Goal: Task Accomplishment & Management: Complete application form

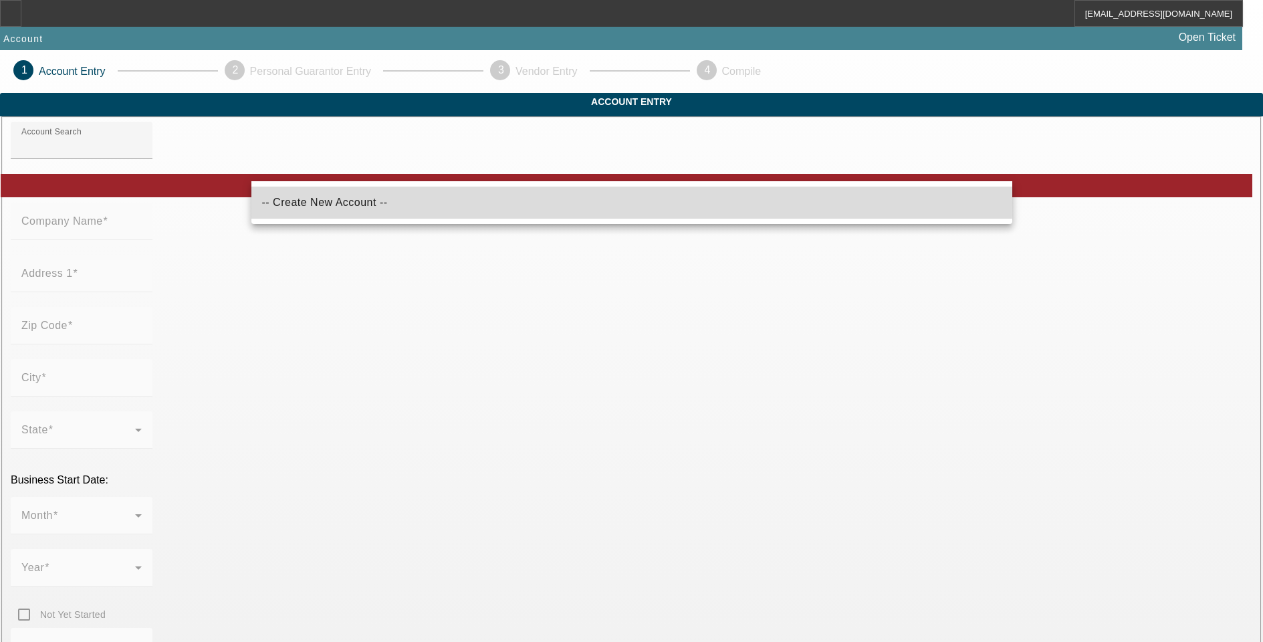
click at [360, 203] on mat-option "-- Create New Account --" at bounding box center [631, 203] width 761 height 32
type input "-- Create New Account --"
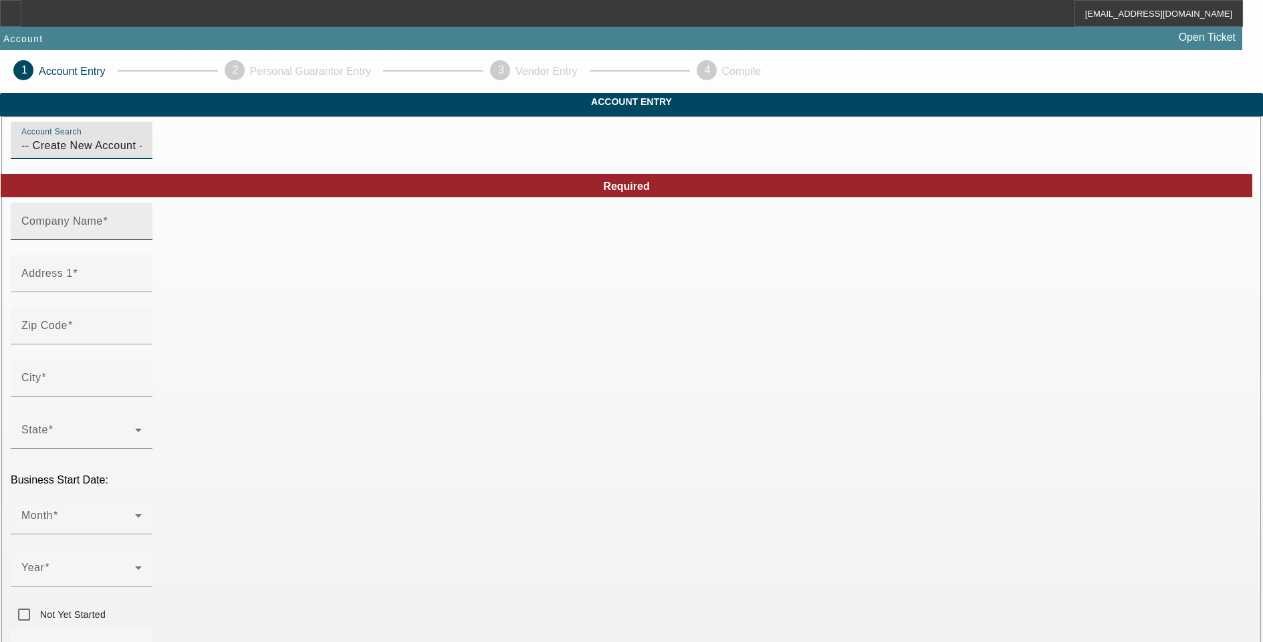
click at [142, 235] on input "Company Name" at bounding box center [81, 227] width 120 height 16
type input "triple m"
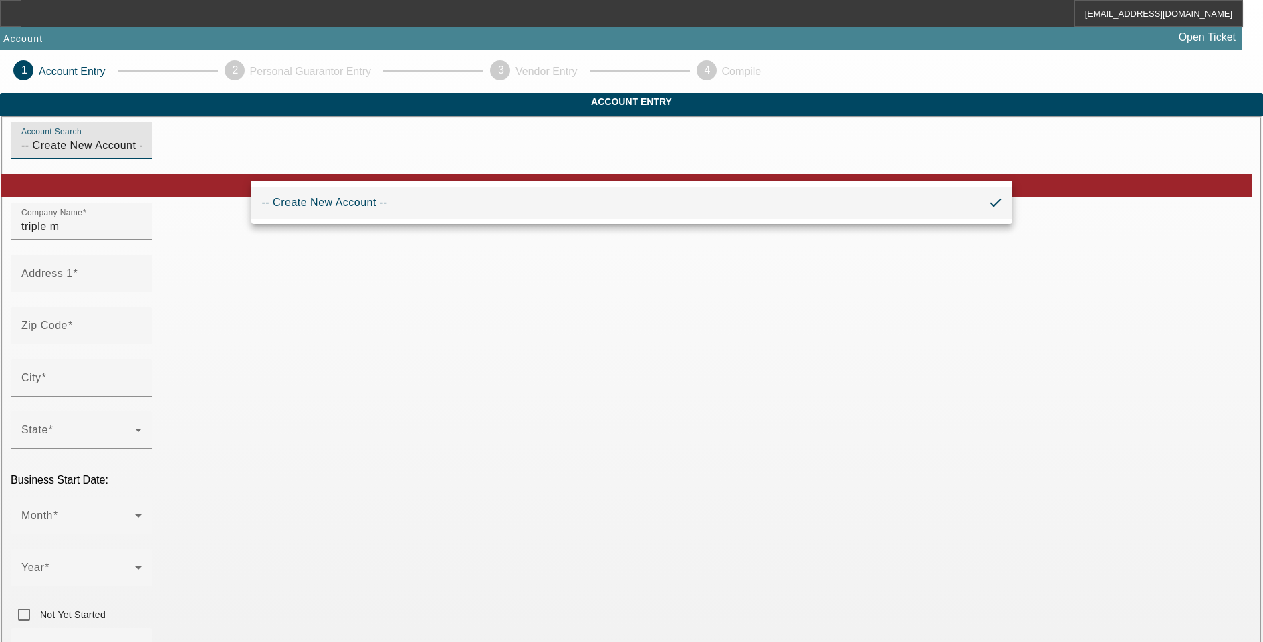
click at [142, 154] on input "-- Create New Account --" at bounding box center [81, 146] width 120 height 16
drag, startPoint x: 412, startPoint y: 171, endPoint x: -5, endPoint y: 122, distance: 420.8
click at [0, 122] on html "noliva@beaconfunding.com Account Open Ticket 1 Account Entry 2 Personal Guarant…" at bounding box center [631, 321] width 1263 height 642
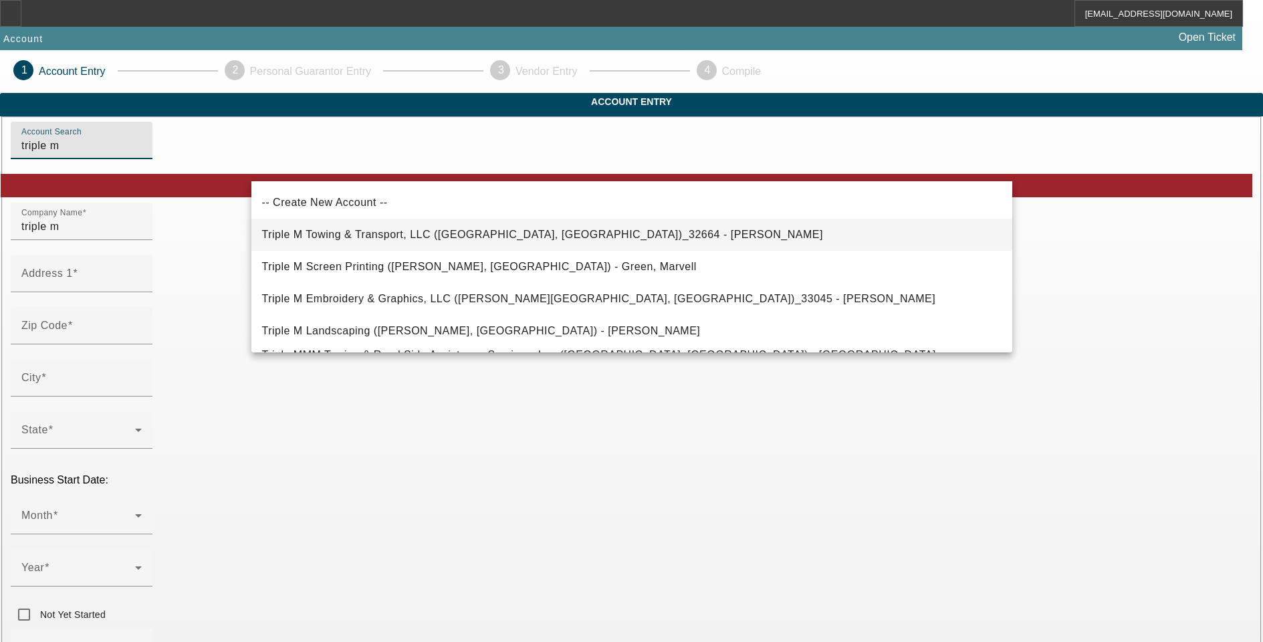
click at [429, 228] on span "Triple M Towing & Transport, LLC (Burghill, OH)_32664 - Mancini, Anthony" at bounding box center [542, 235] width 561 height 16
type input "Triple M Towing & Transport, LLC (Burghill, OH)_32664 - Mancini, Anthony"
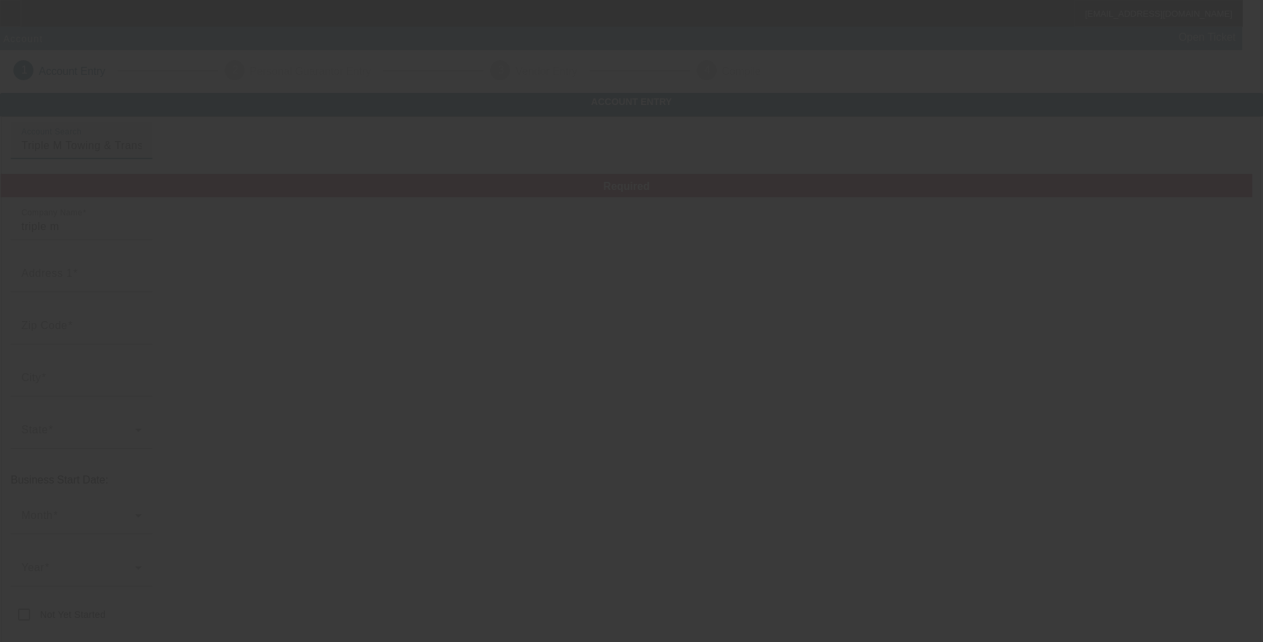
type input "Triple M Towing & Transport, LLC"
type input "7412 State Route 305"
type input "44404"
type input "Burghill"
type input "[PHONE_NUMBER]"
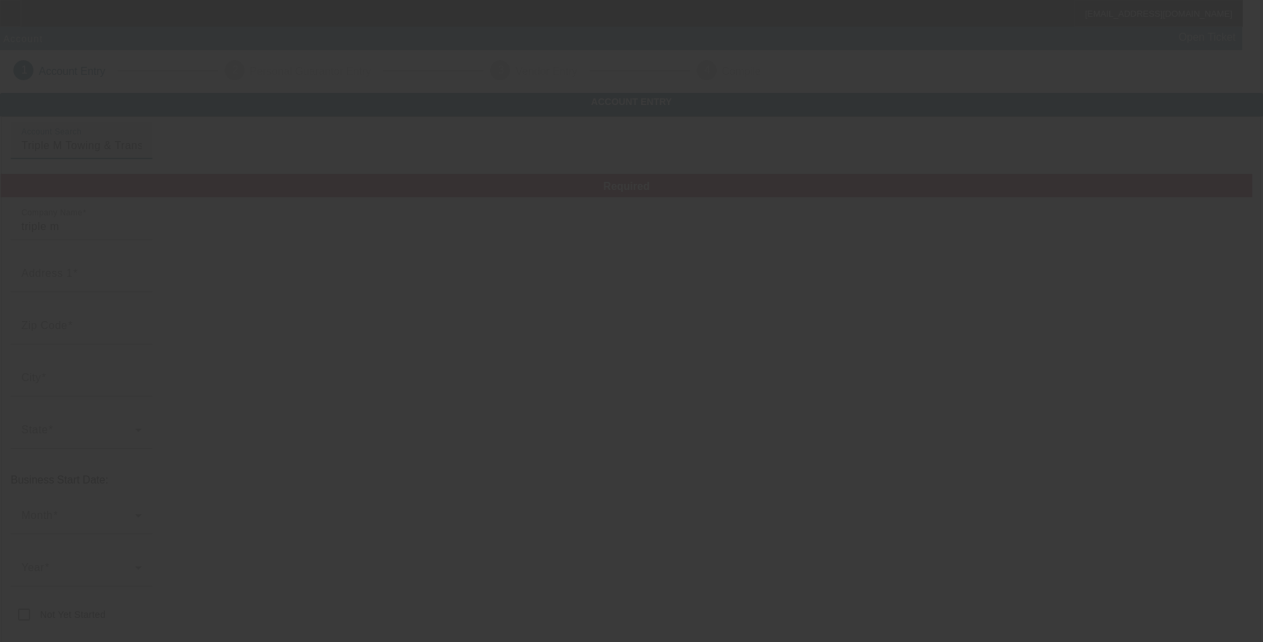
type input "am@triplemtowing.com"
type input "Trumbull"
type input "[US_EMPLOYER_IDENTIFICATION_NUMBER]"
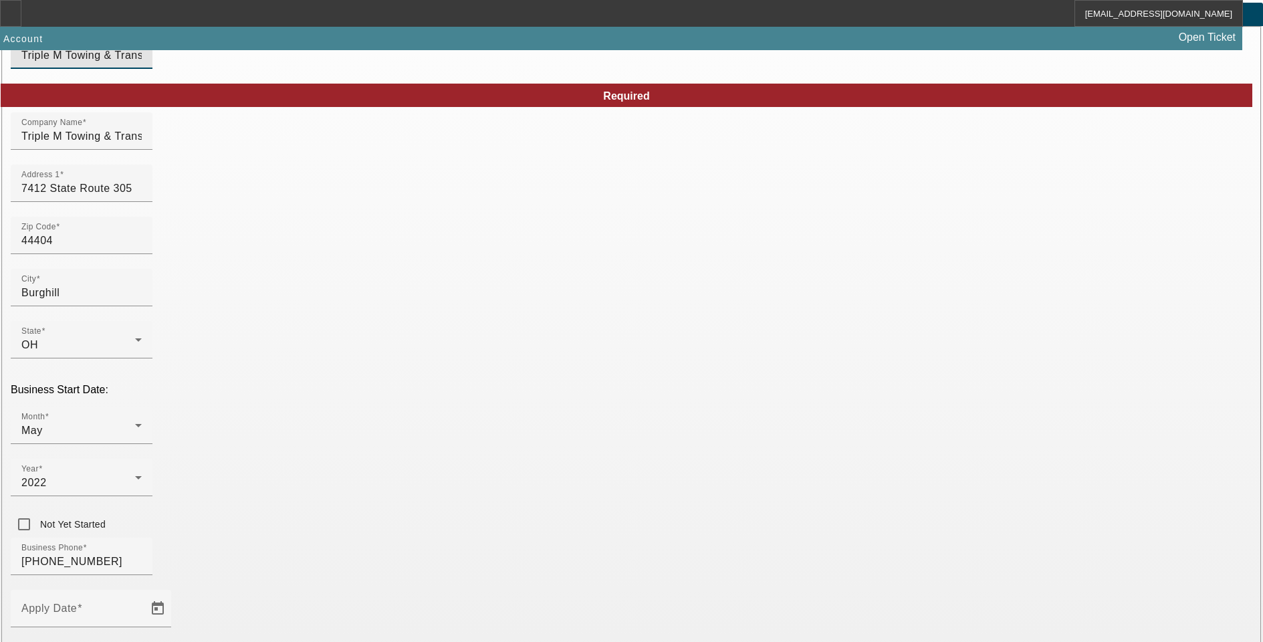
scroll to position [202, 0]
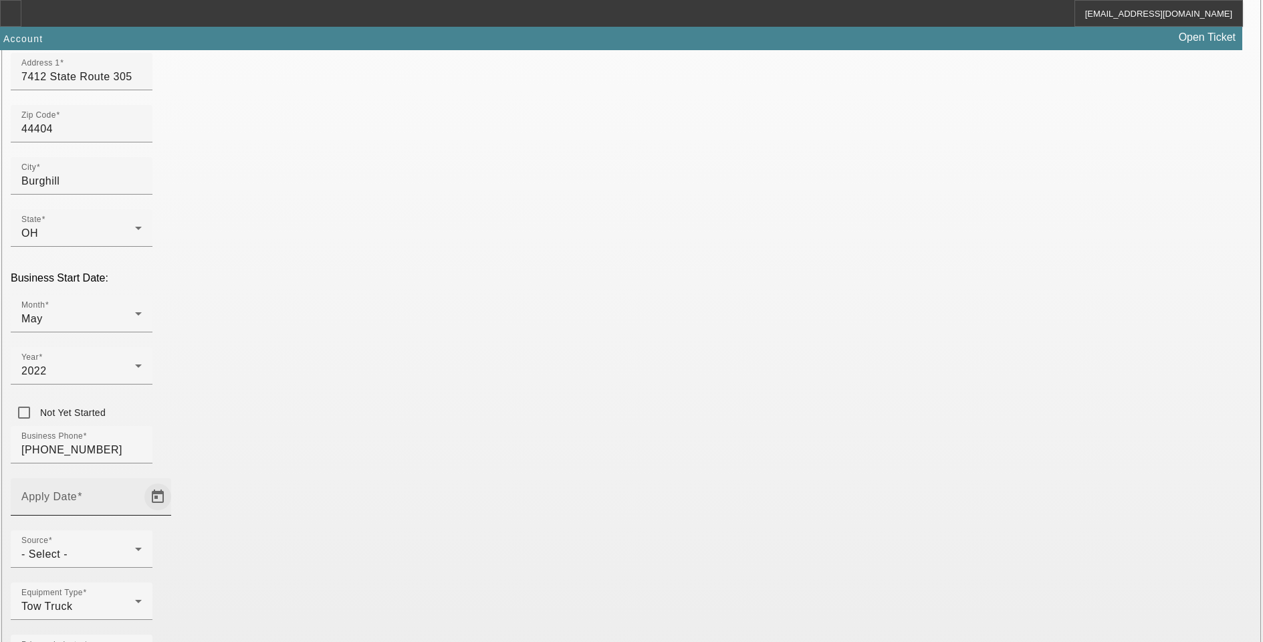
click at [174, 481] on span "Open calendar" at bounding box center [158, 497] width 32 height 32
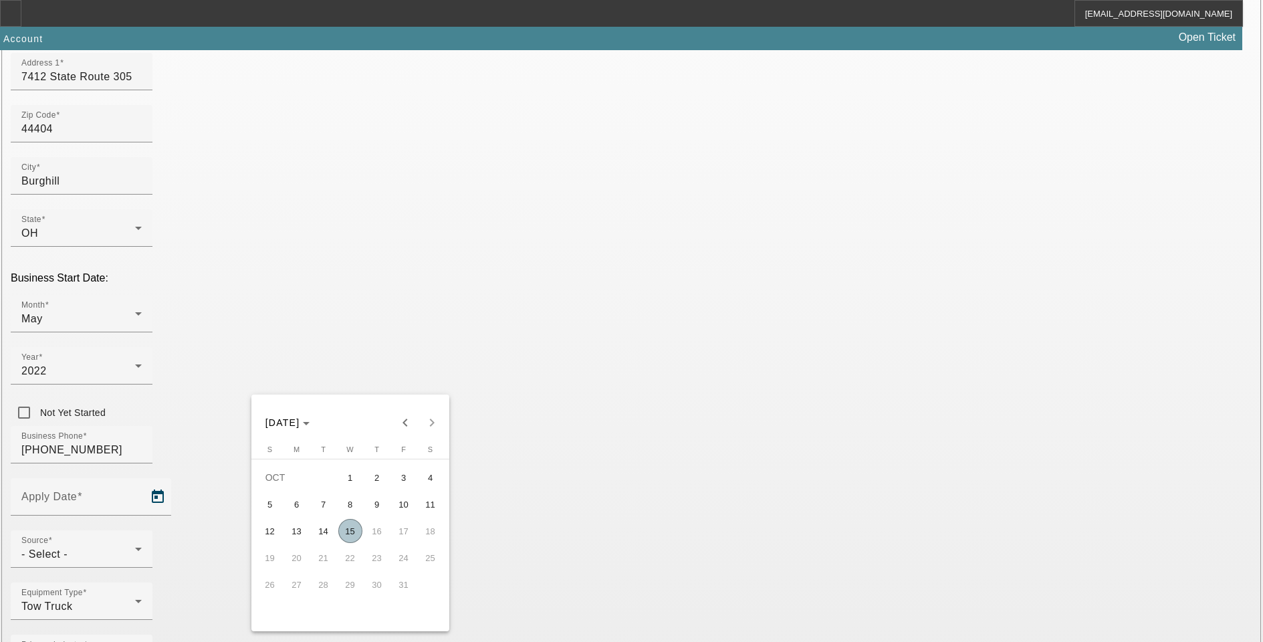
click at [346, 537] on span "15" at bounding box center [350, 531] width 24 height 24
type input "[DATE]"
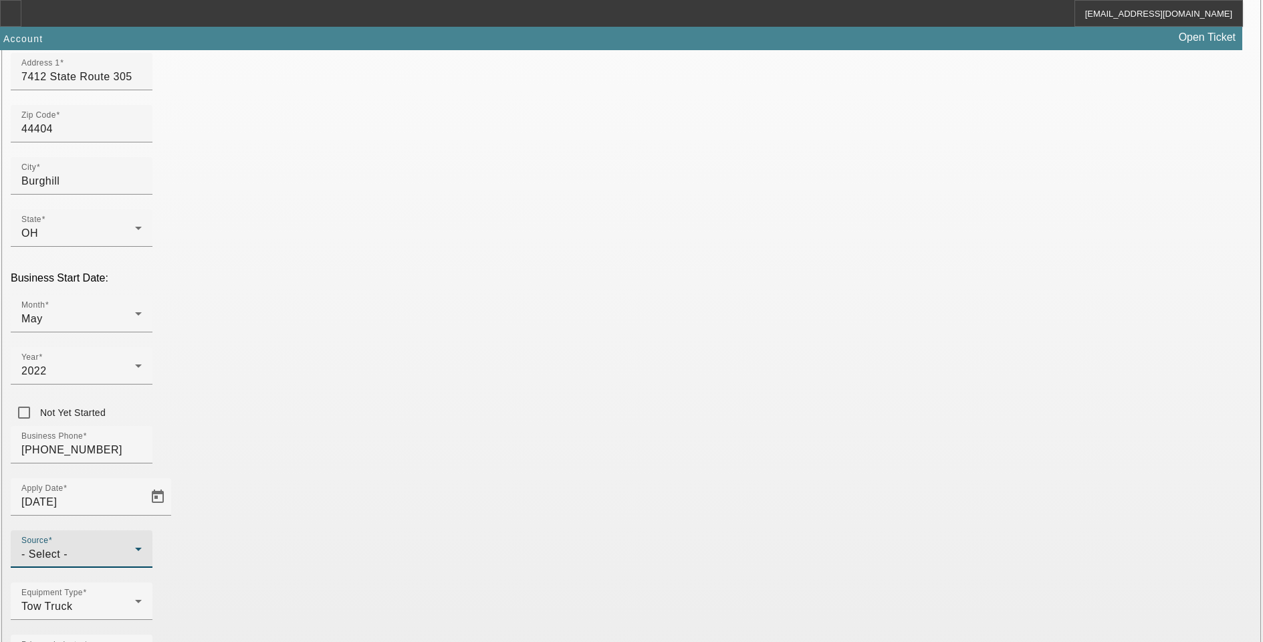
click at [135, 546] on div "- Select -" at bounding box center [78, 554] width 114 height 16
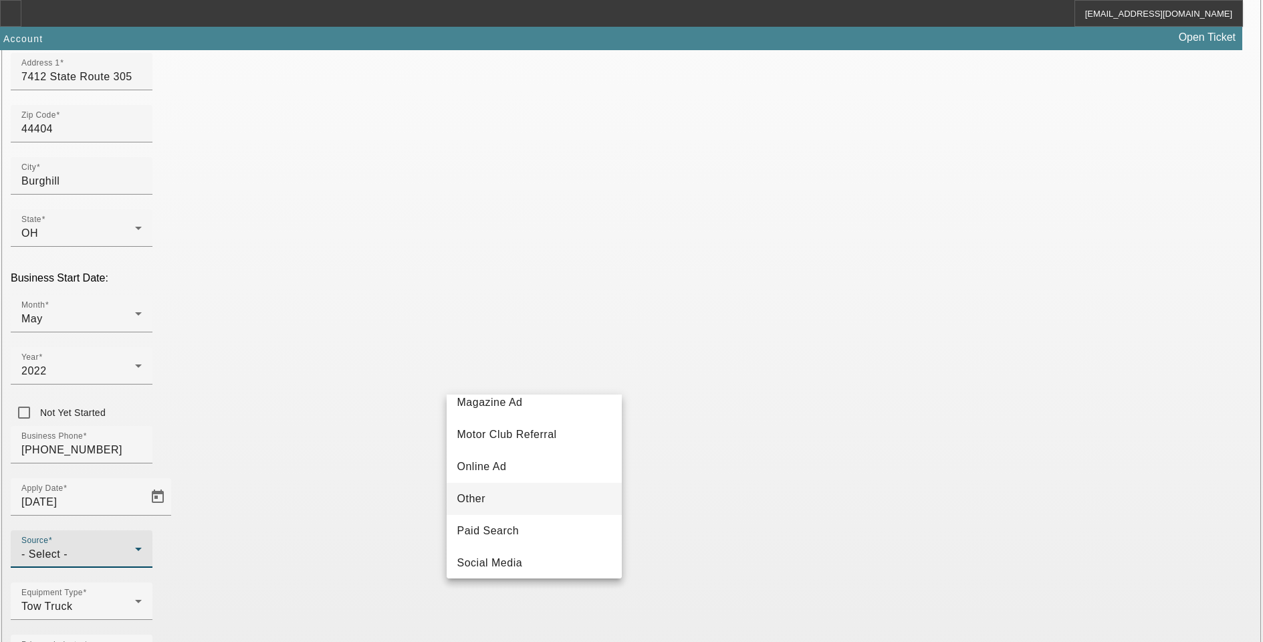
scroll to position [134, 0]
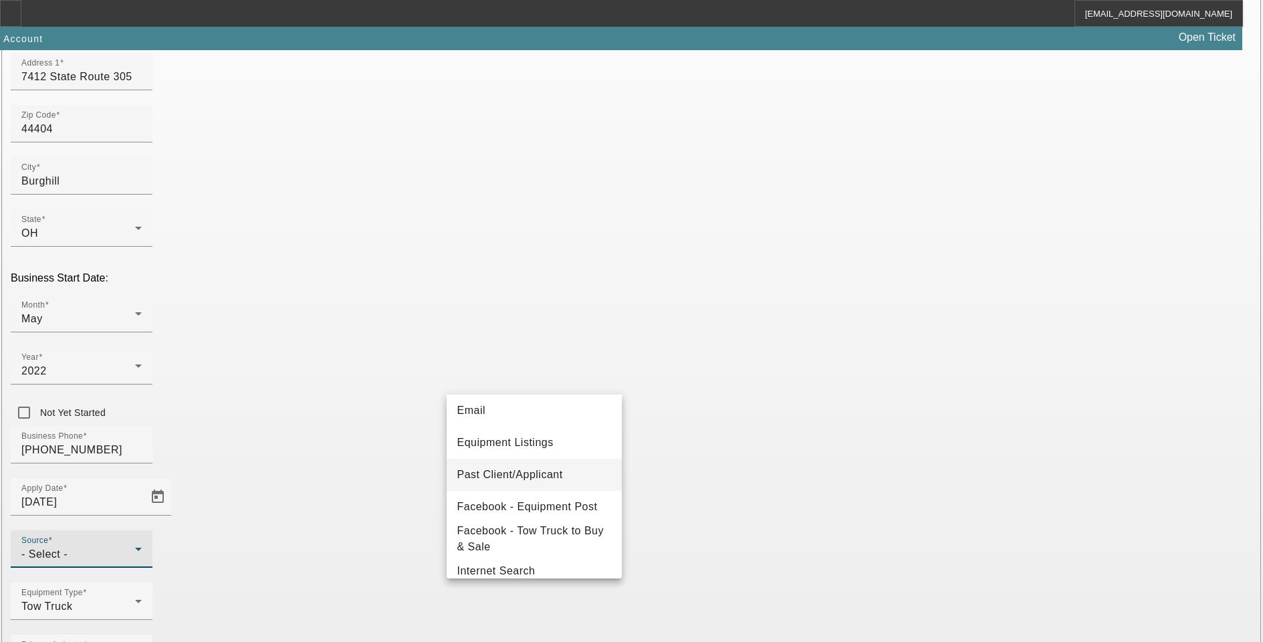
click at [530, 485] on mat-option "Past Client/Applicant" at bounding box center [534, 475] width 175 height 32
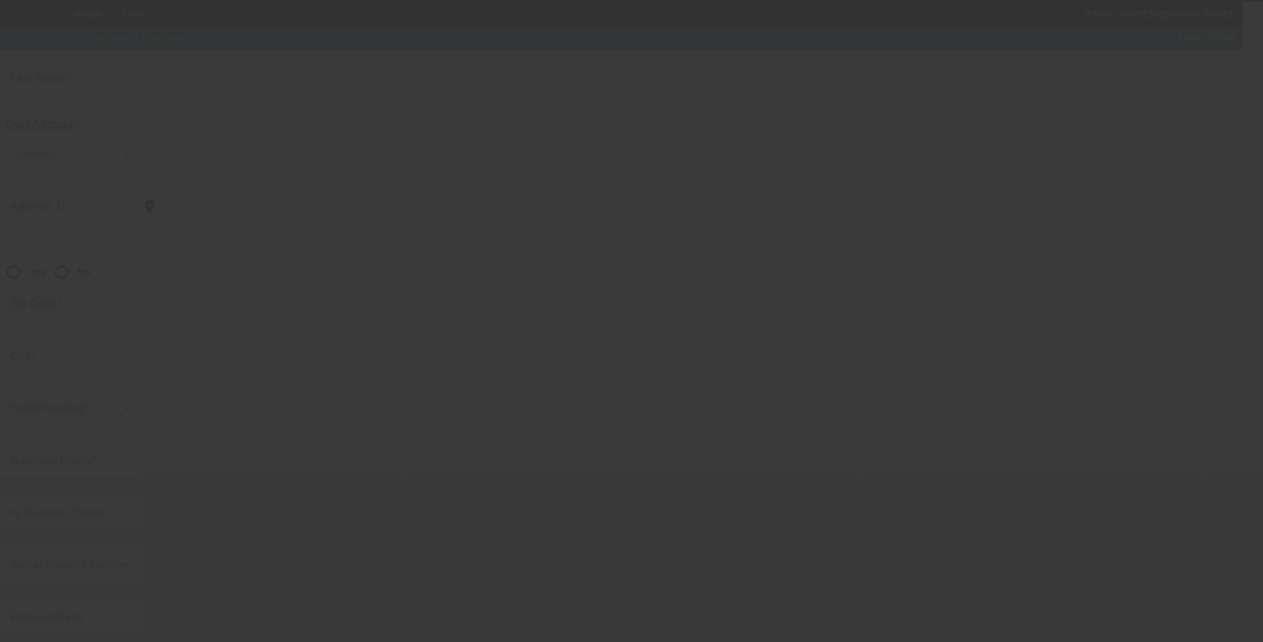
scroll to position [12, 0]
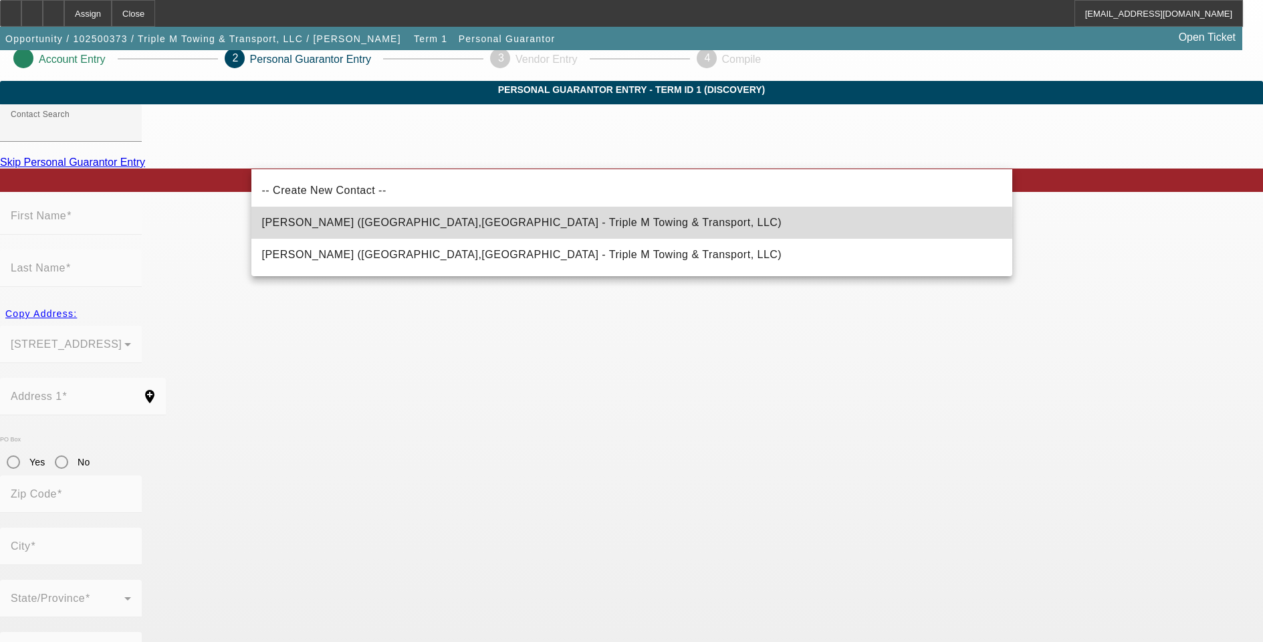
click at [468, 225] on span "Mancini, Anthony (Burghill,OH - Triple M Towing & Transport, LLC)" at bounding box center [522, 222] width 520 height 11
type input "Mancini, Anthony (Burghill,OH - Triple M Towing & Transport, LLC)"
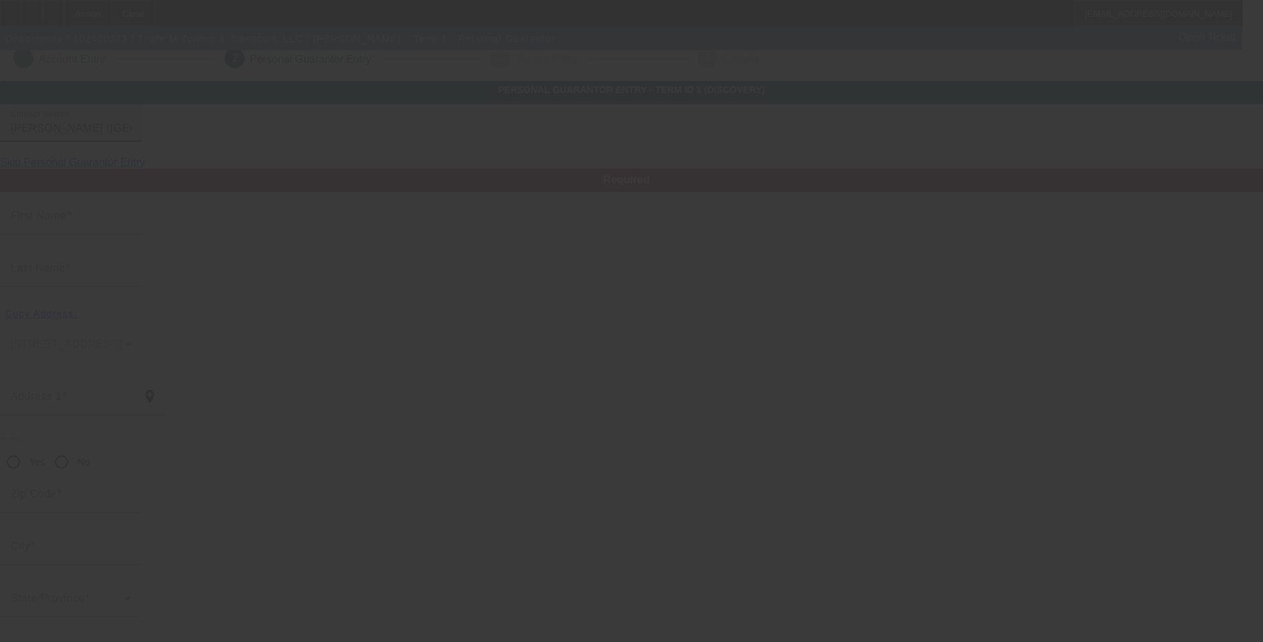
type input "Anthony"
type input "Mancini"
type input "7412 State Route 305"
radio input "true"
type input "44404"
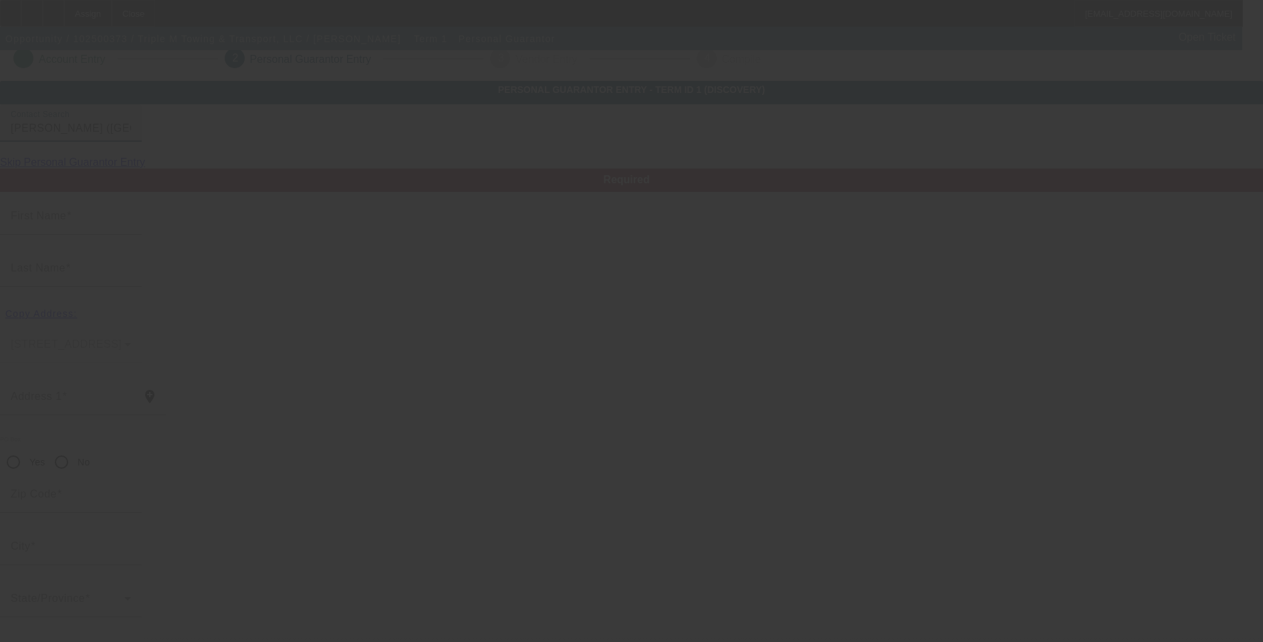
type input "Burghill"
type input "[PHONE_NUMBER]"
type input "49"
type input "300-92-5299"
type input "am@triplemtowing.co"
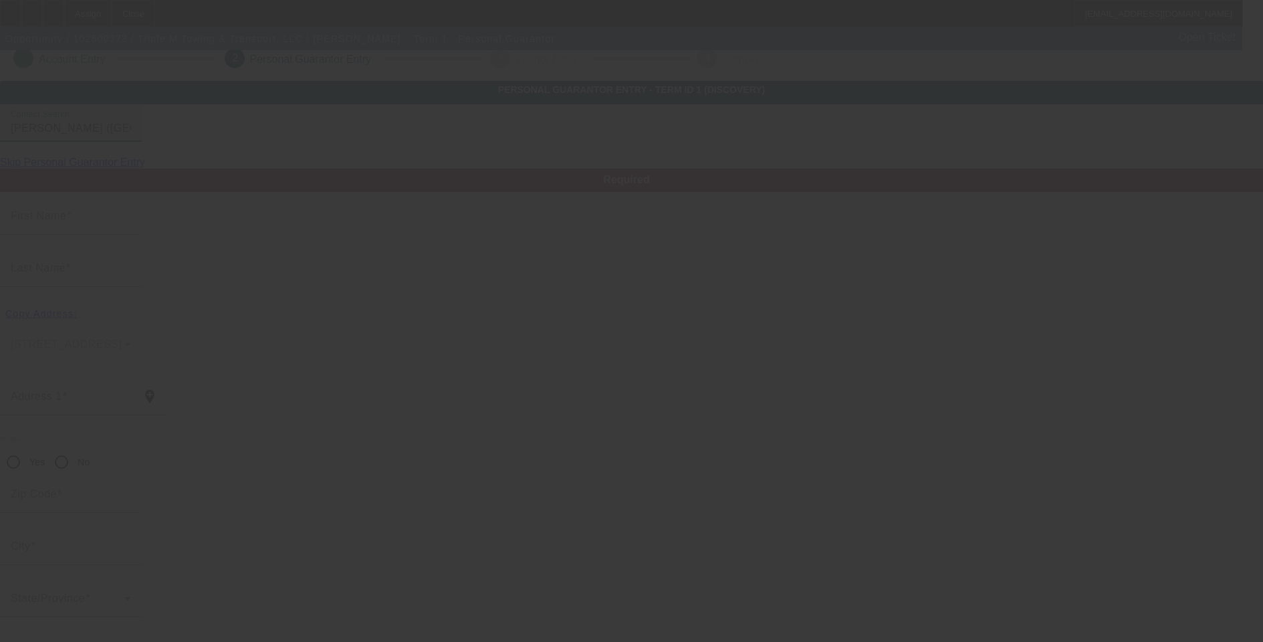
type input "[PHONE_NUMBER]"
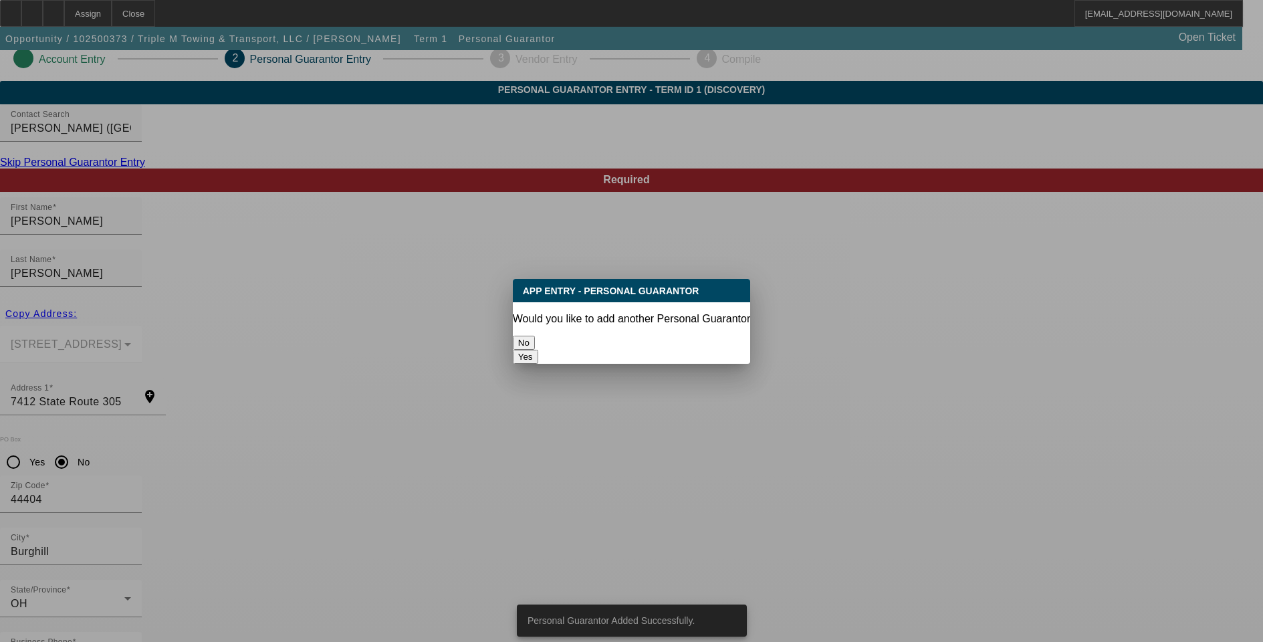
scroll to position [0, 0]
click at [538, 350] on button "Yes" at bounding box center [525, 357] width 25 height 14
radio input "false"
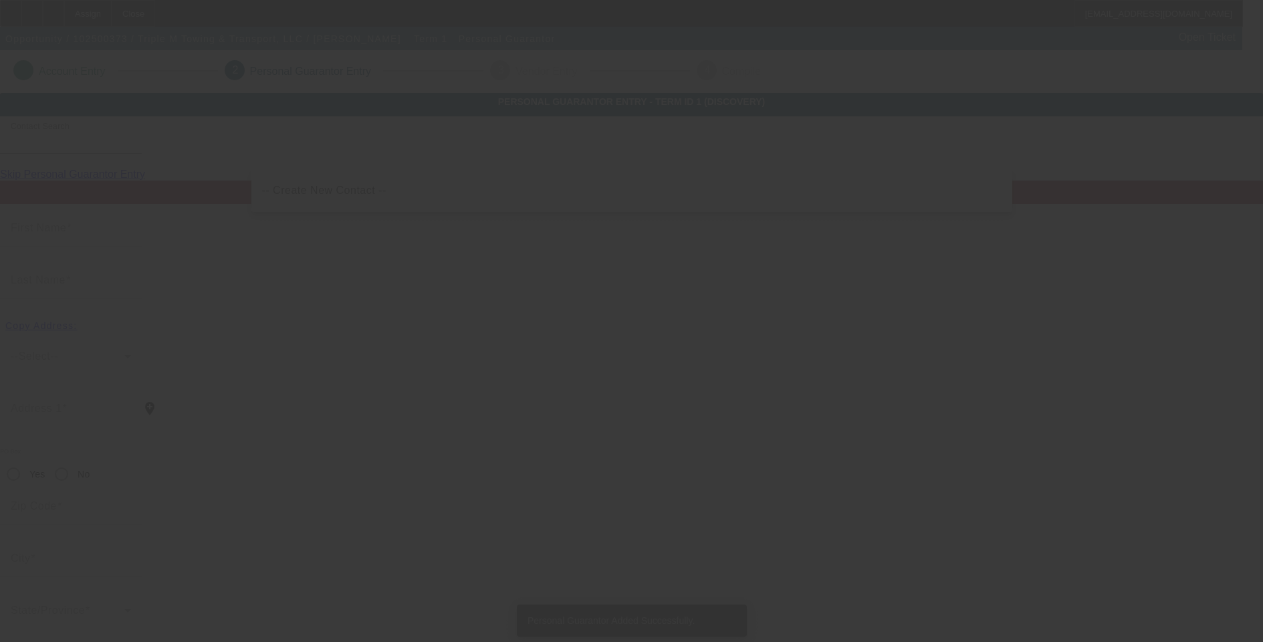
scroll to position [12, 0]
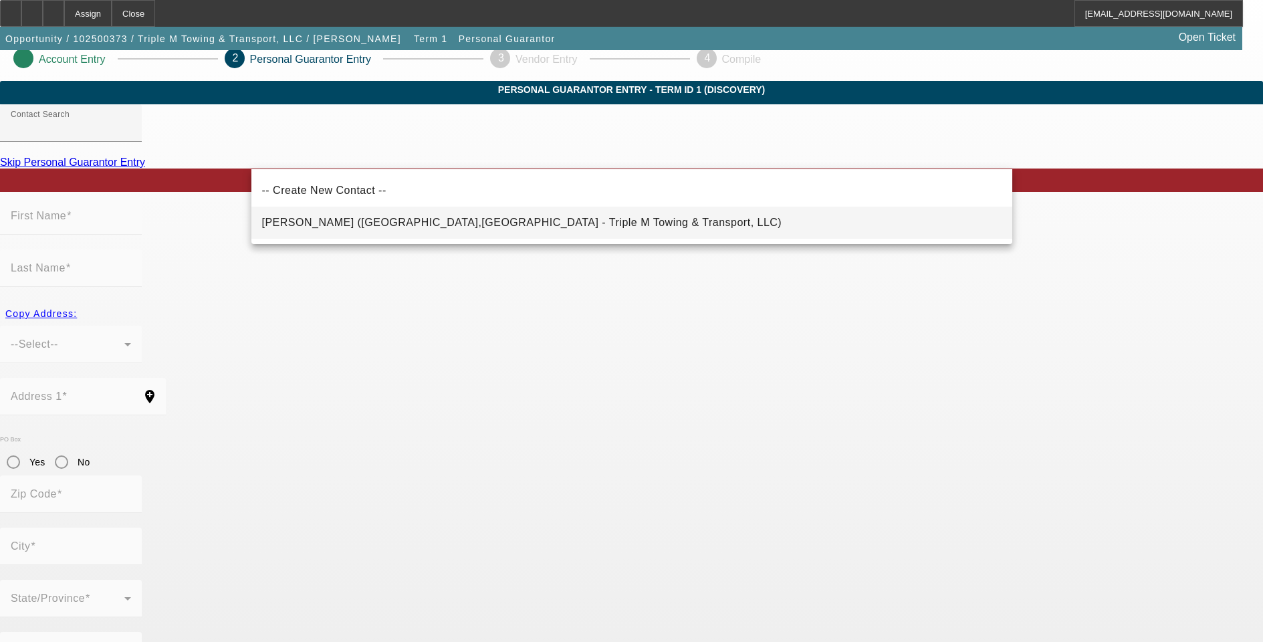
click at [419, 217] on span "Mancini, Skye (Burghill,OH - Triple M Towing & Transport, LLC)" at bounding box center [522, 223] width 520 height 16
type input "Mancini, Skye (Burghill,OH - Triple M Towing & Transport, LLC)"
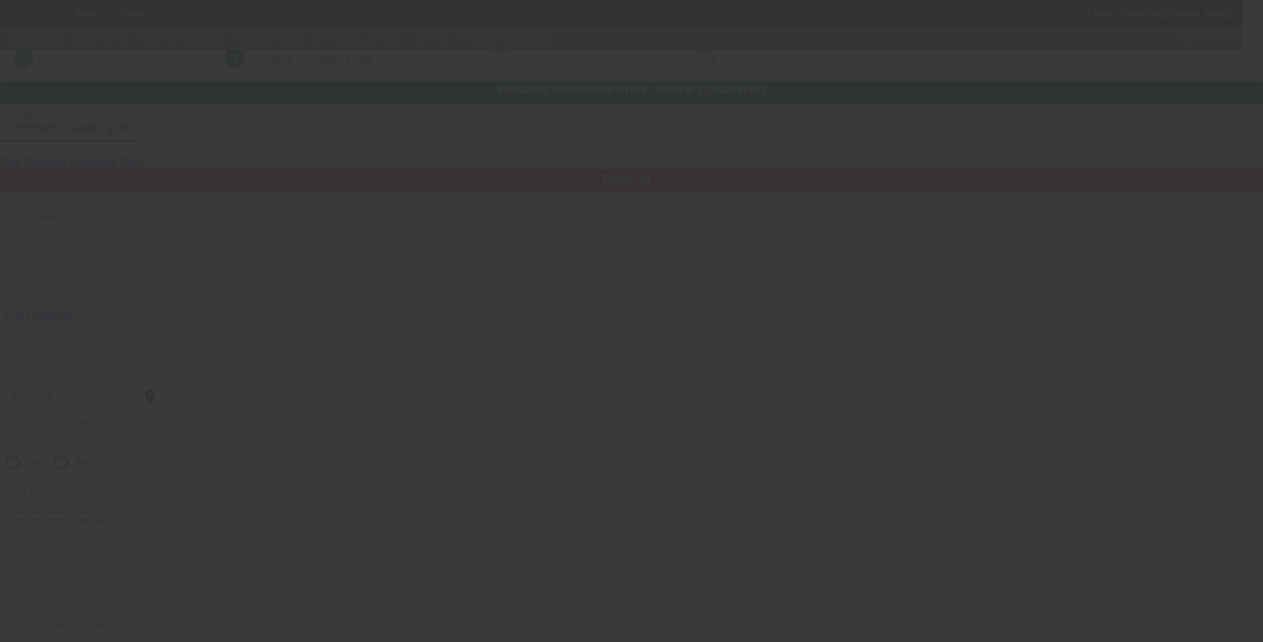
type input "Skye"
type input "Mancini"
type input "7412 State Route 305"
radio input "true"
type input "44404"
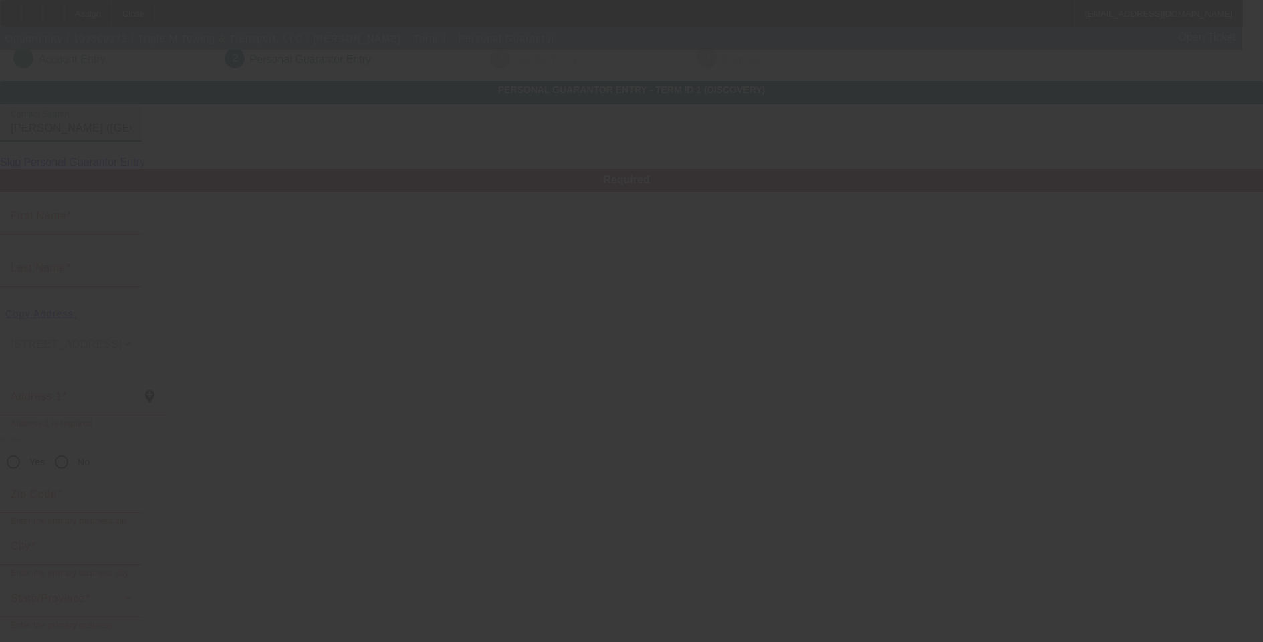
type input "Burghill"
type input "[PHONE_NUMBER]"
type input "51"
type input "286-98-8432"
type input "am@triplemtowin.com"
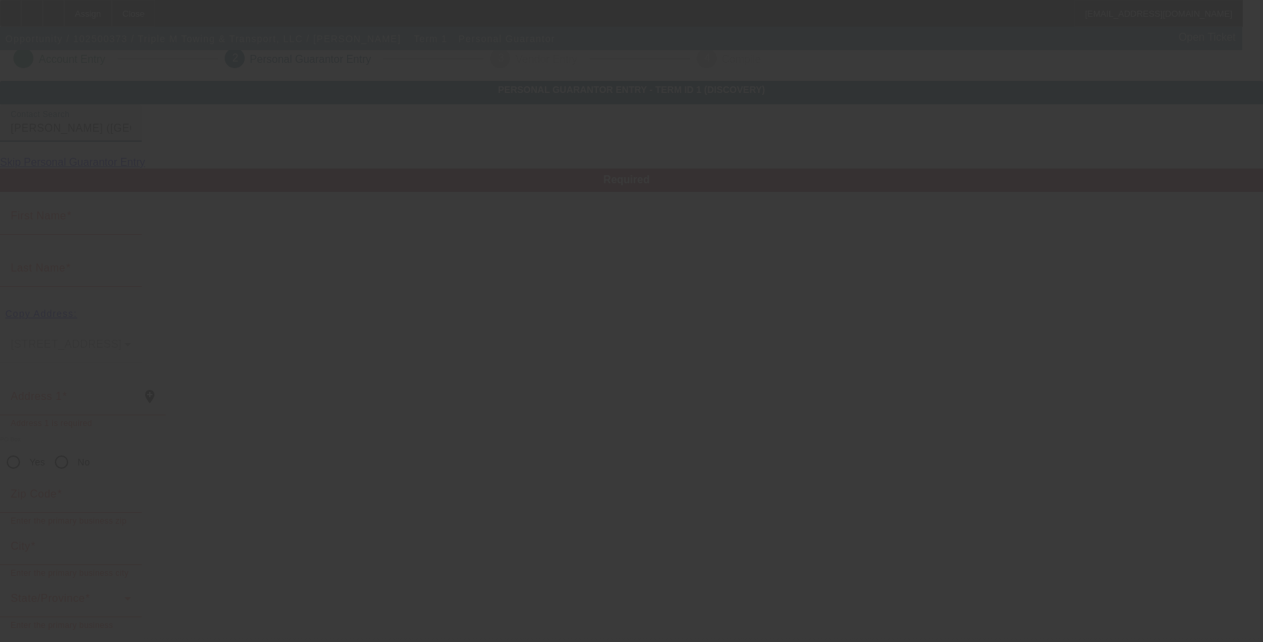
type input "N"
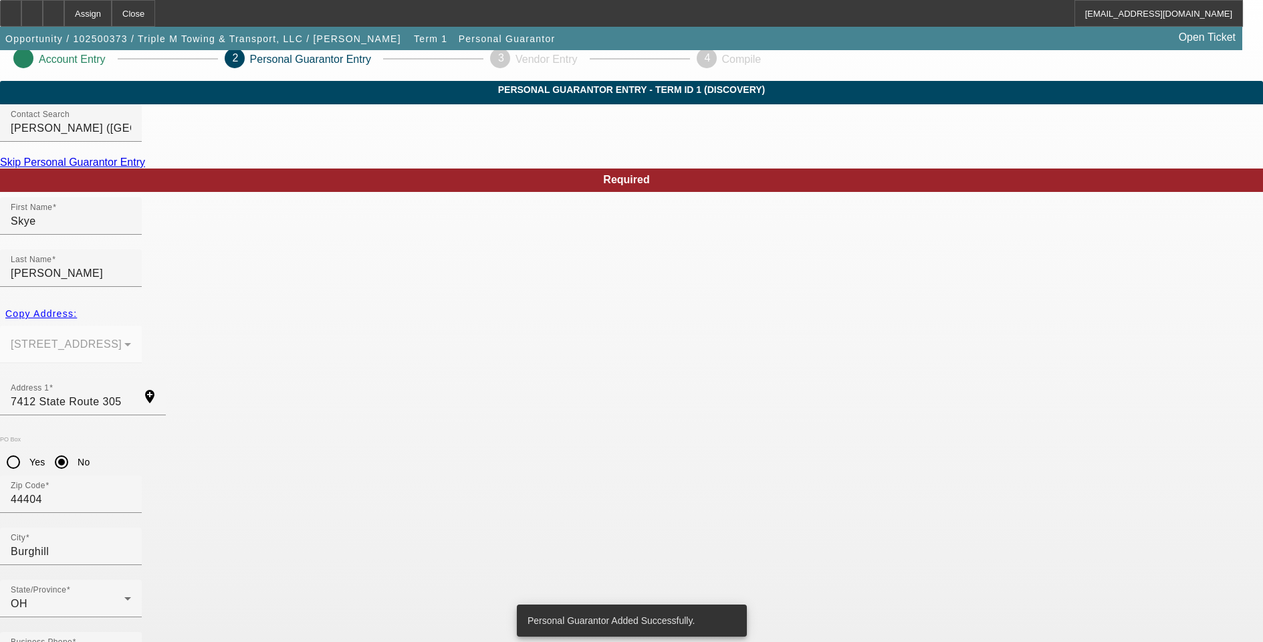
scroll to position [0, 0]
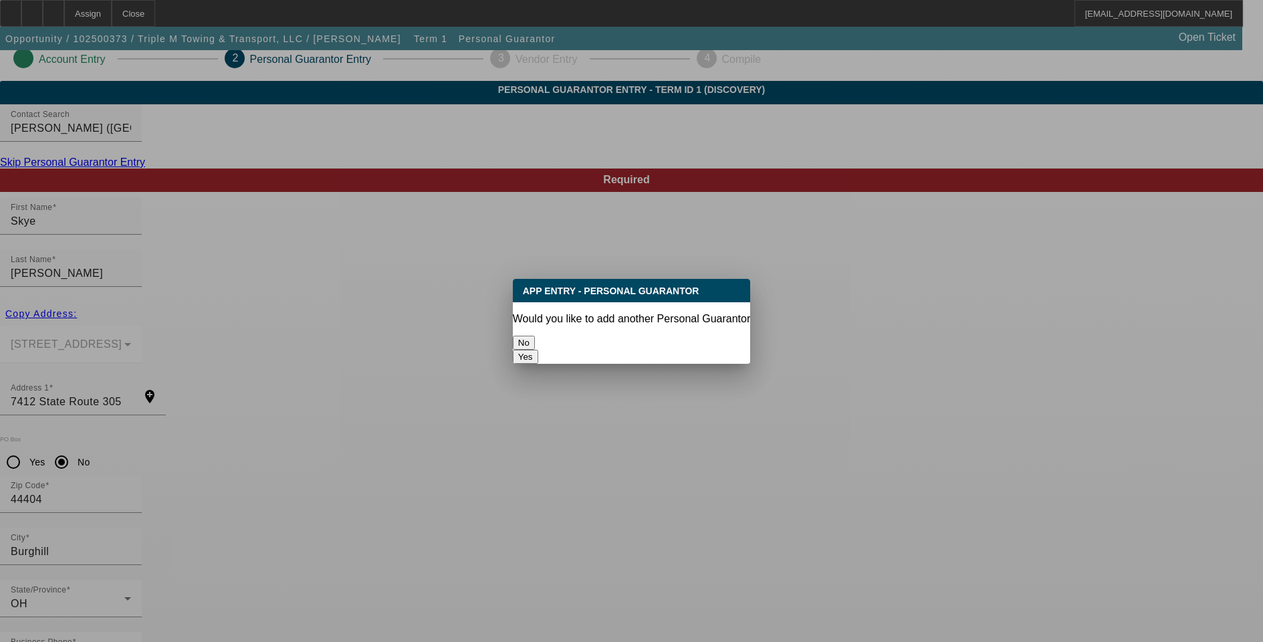
click at [535, 337] on button "No" at bounding box center [524, 343] width 22 height 14
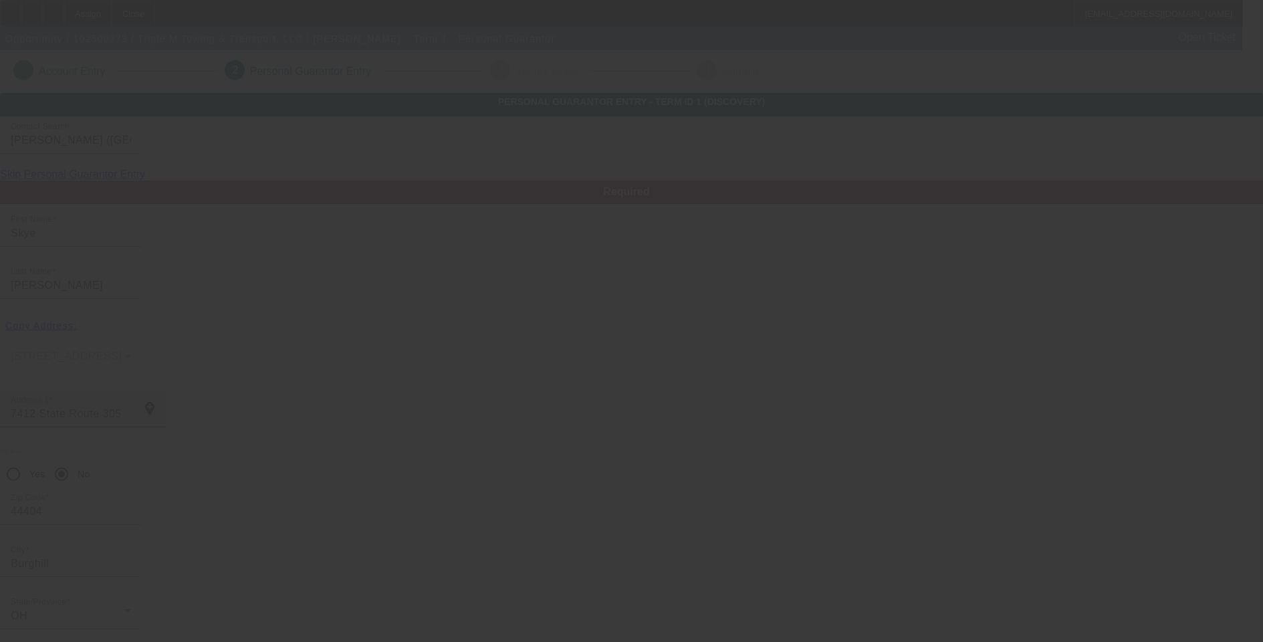
scroll to position [12, 0]
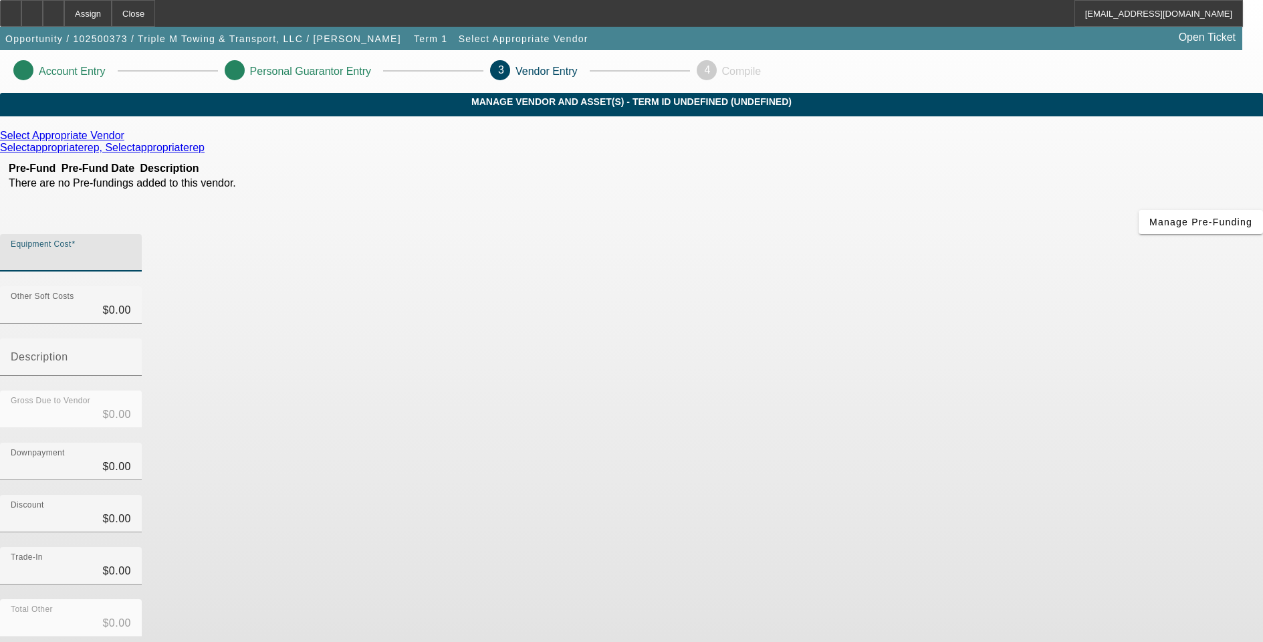
click at [131, 250] on input "Equipment Cost" at bounding box center [71, 258] width 120 height 16
type input "1"
type input "$1.00"
type input "14"
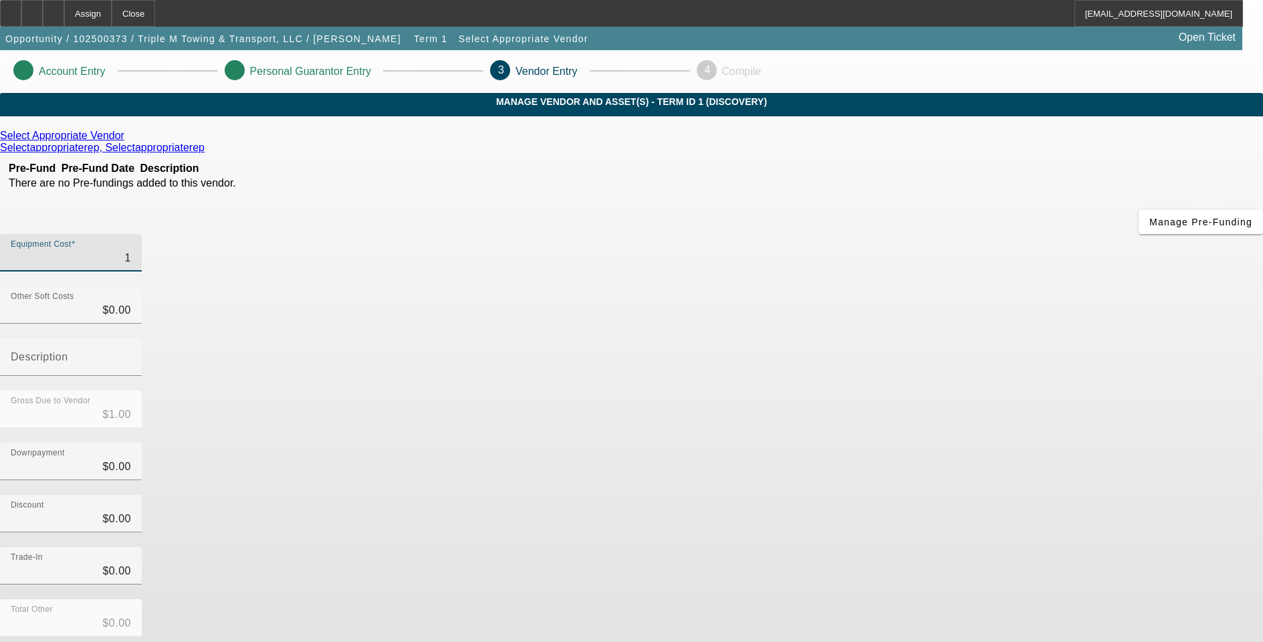
type input "$14.00"
type input "140"
type input "$140.00"
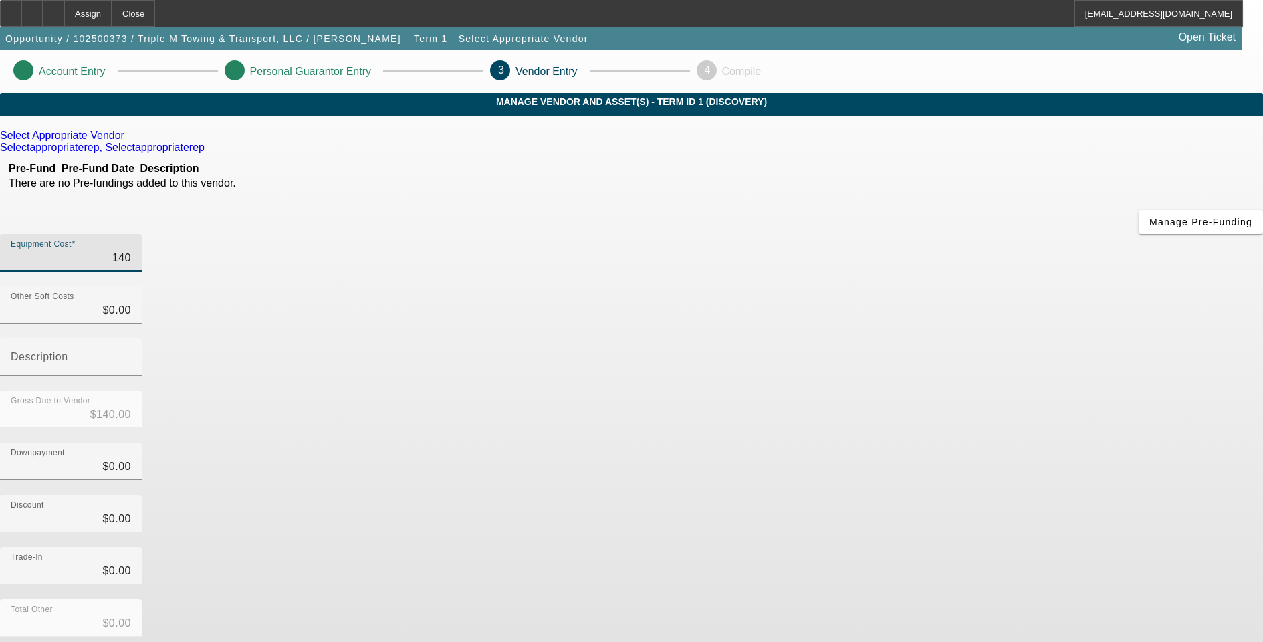
type input "1400"
type input "$1,400.00"
type input "14000"
type input "$14,000.00"
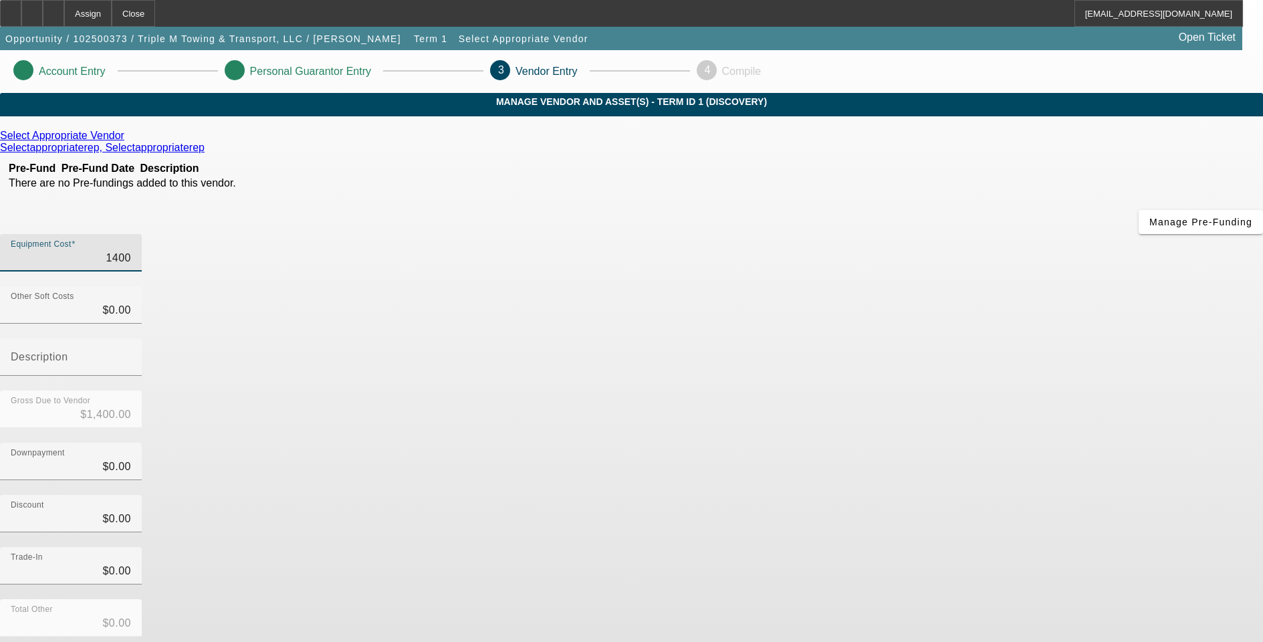
type input "$14,000.00"
type input "140000"
type input "$140,000.00"
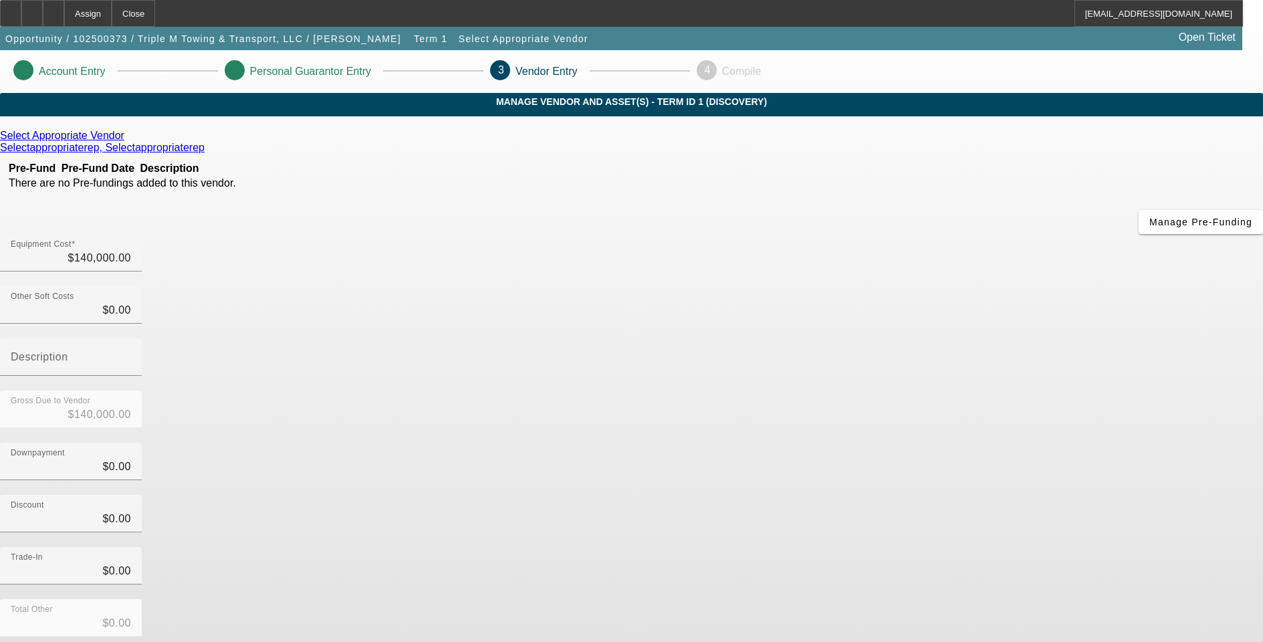
click at [953, 443] on div "Downpayment $0.00" at bounding box center [631, 469] width 1263 height 52
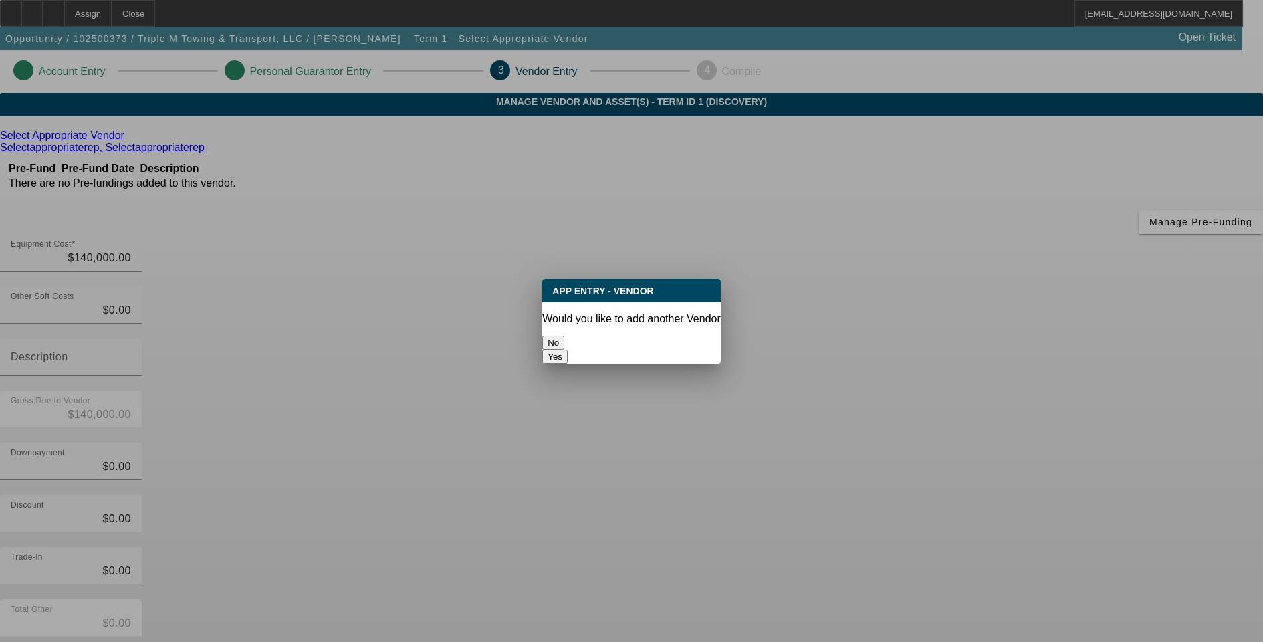
click at [564, 342] on button "No" at bounding box center [553, 343] width 22 height 14
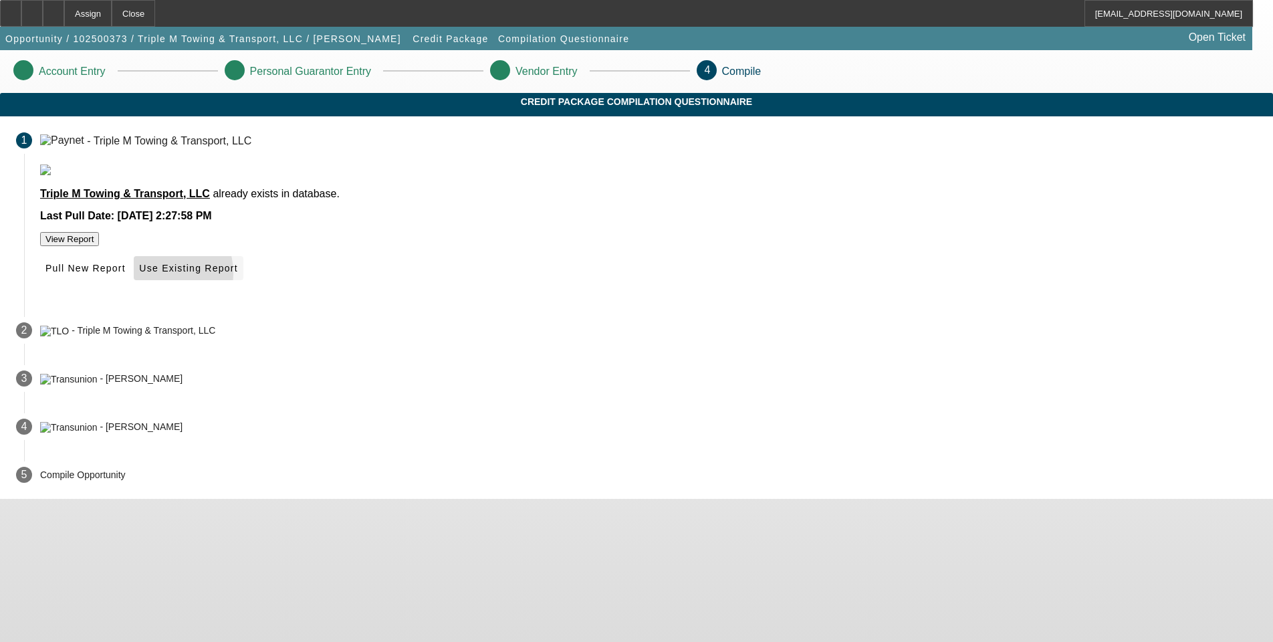
click at [243, 284] on span at bounding box center [188, 268] width 109 height 32
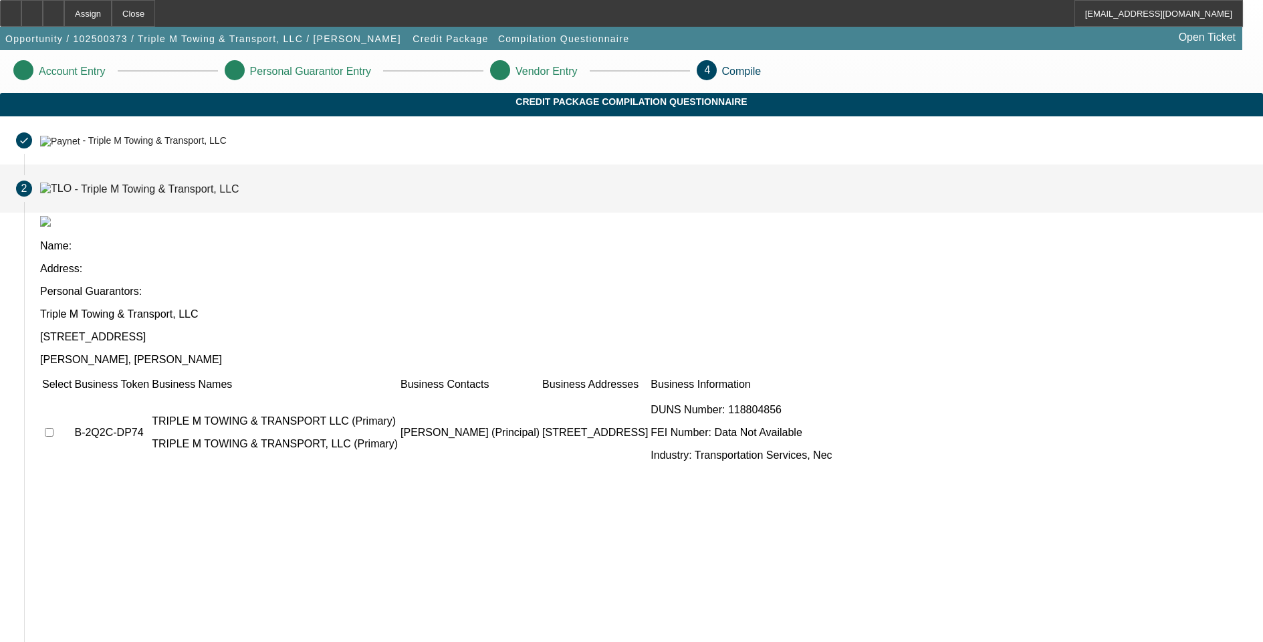
click at [53, 428] on input "checkbox" at bounding box center [49, 432] width 9 height 9
checkbox input "true"
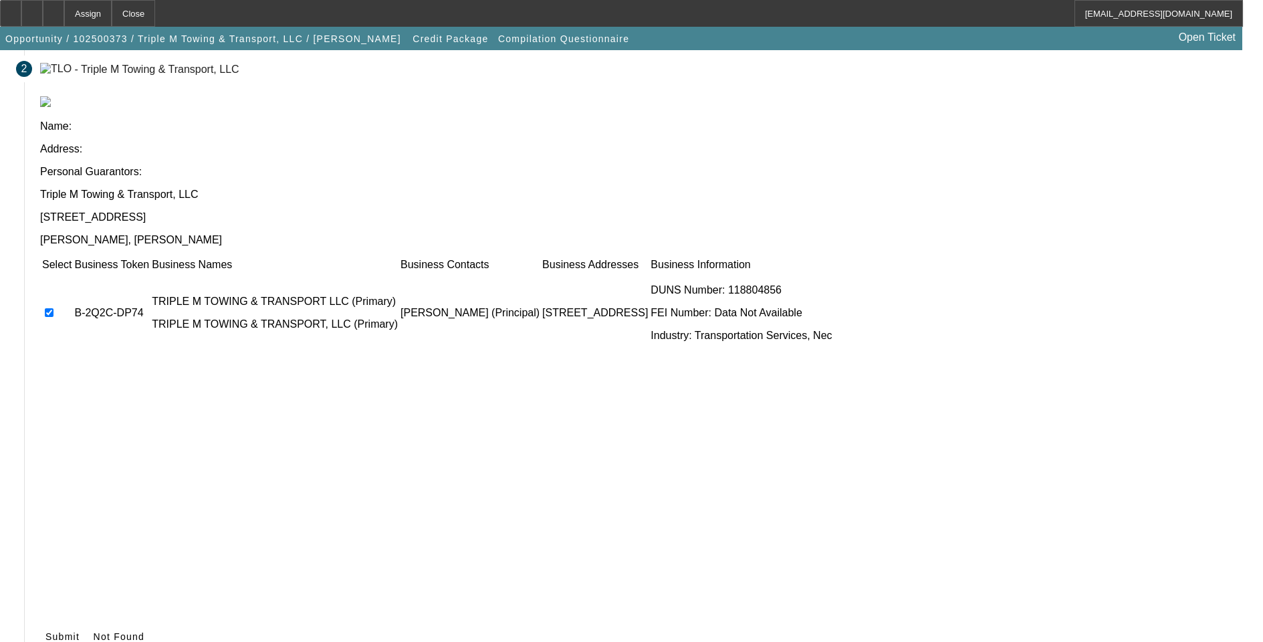
scroll to position [134, 0]
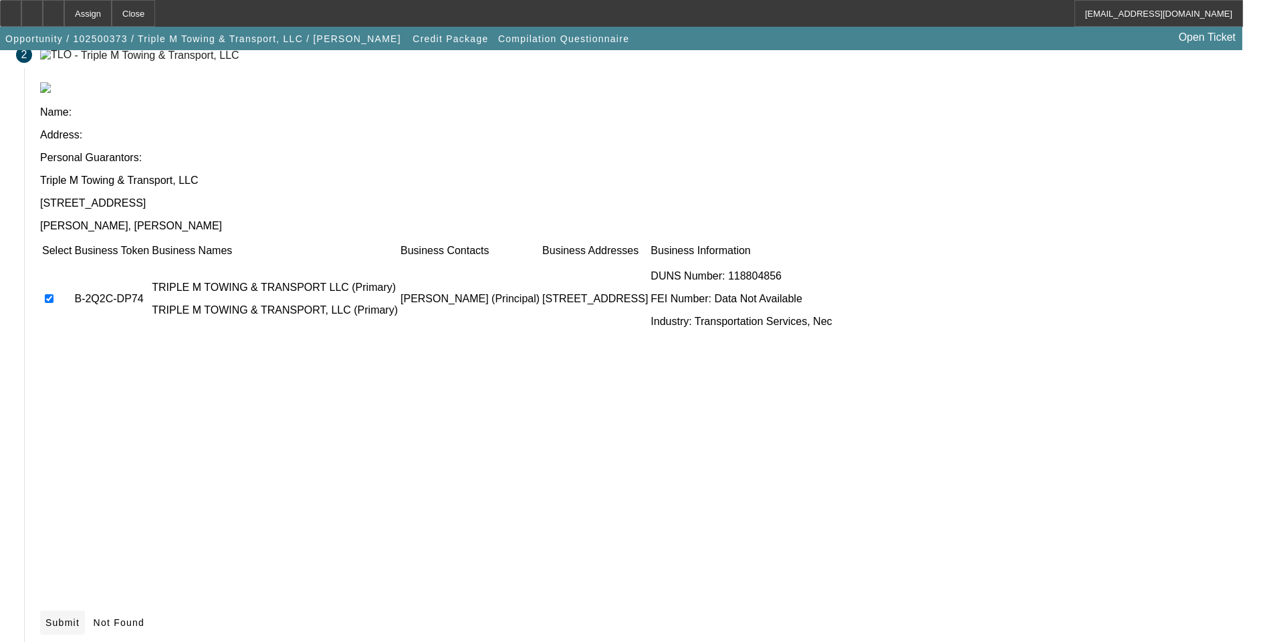
click at [85, 606] on span at bounding box center [62, 622] width 45 height 32
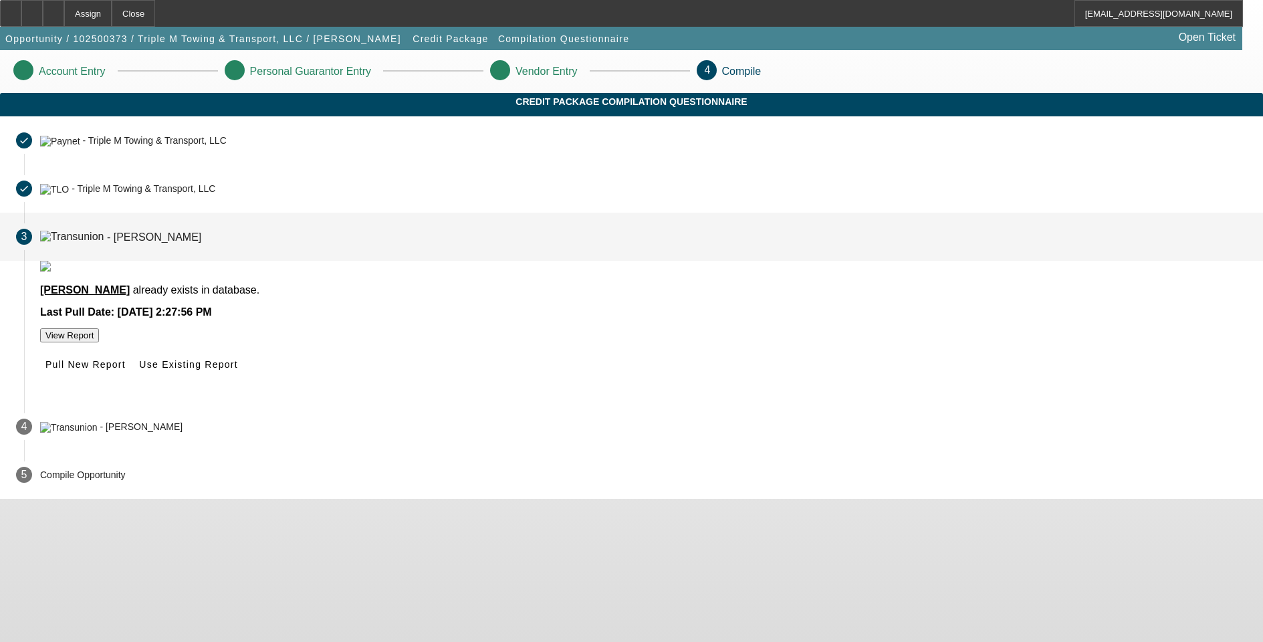
scroll to position [0, 0]
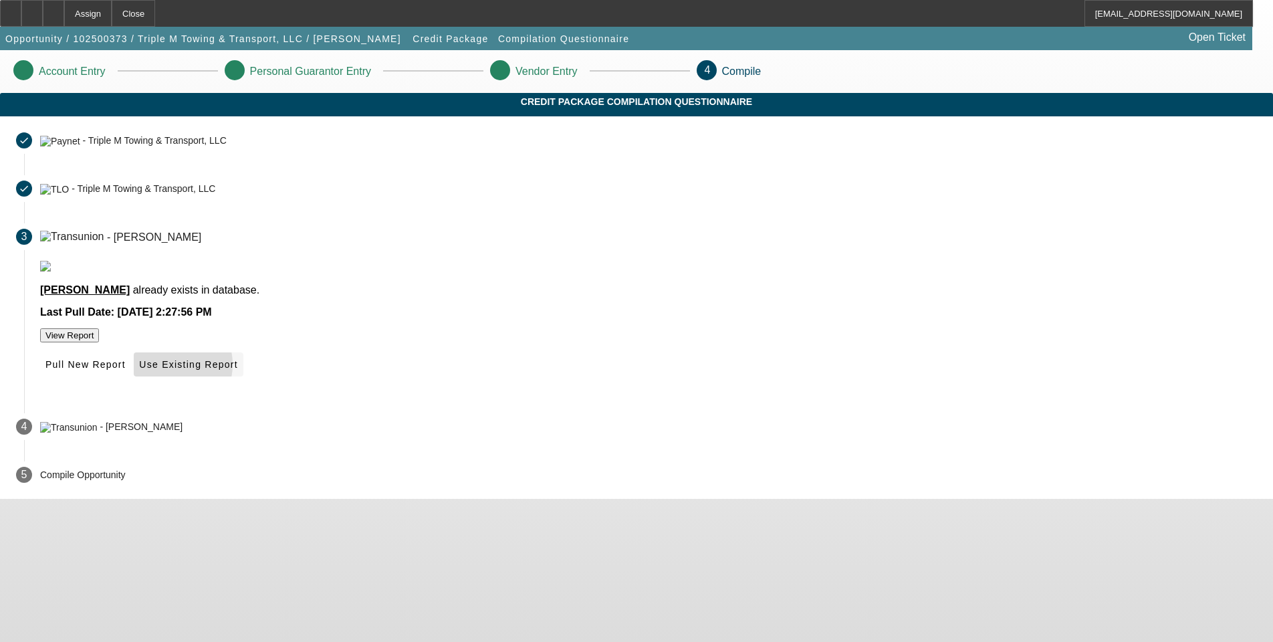
click at [237, 370] on span "Use Existing Report" at bounding box center [188, 364] width 98 height 11
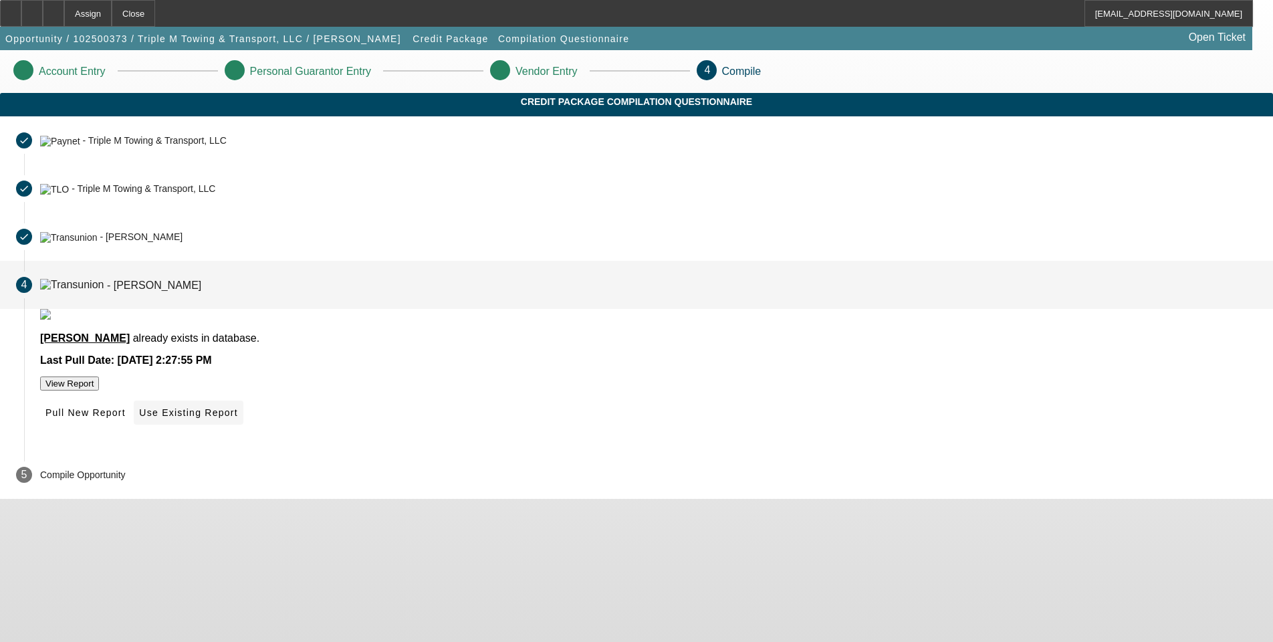
click at [237, 418] on span "Use Existing Report" at bounding box center [188, 412] width 98 height 11
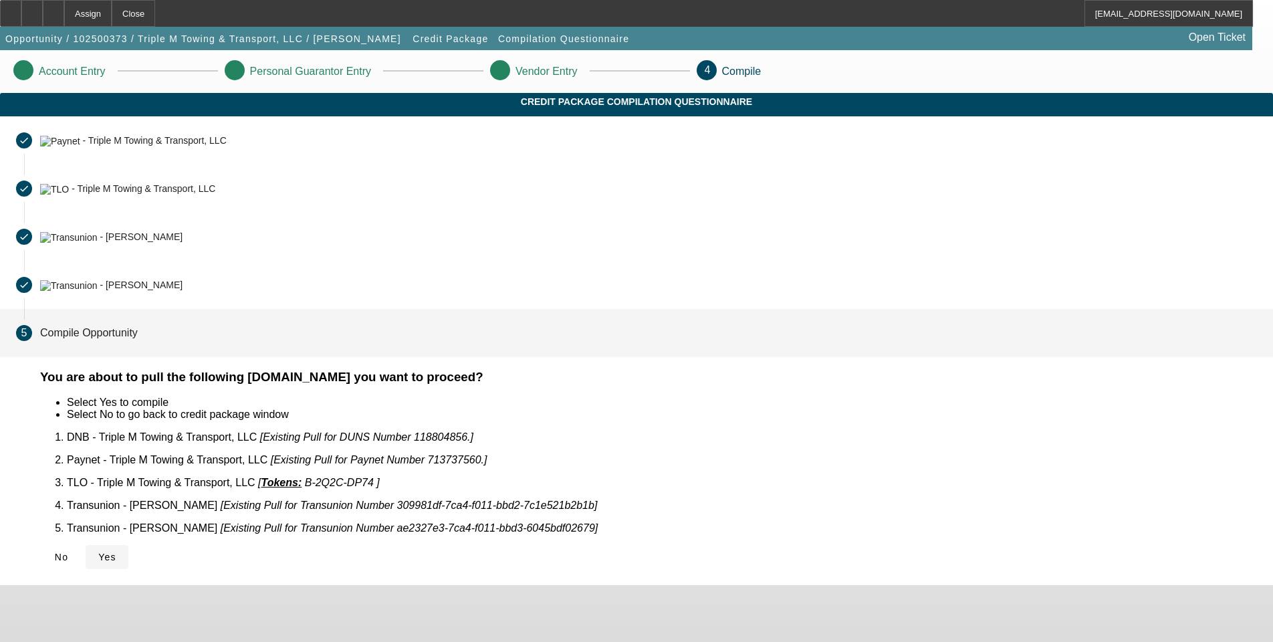
click at [128, 542] on span at bounding box center [107, 557] width 43 height 32
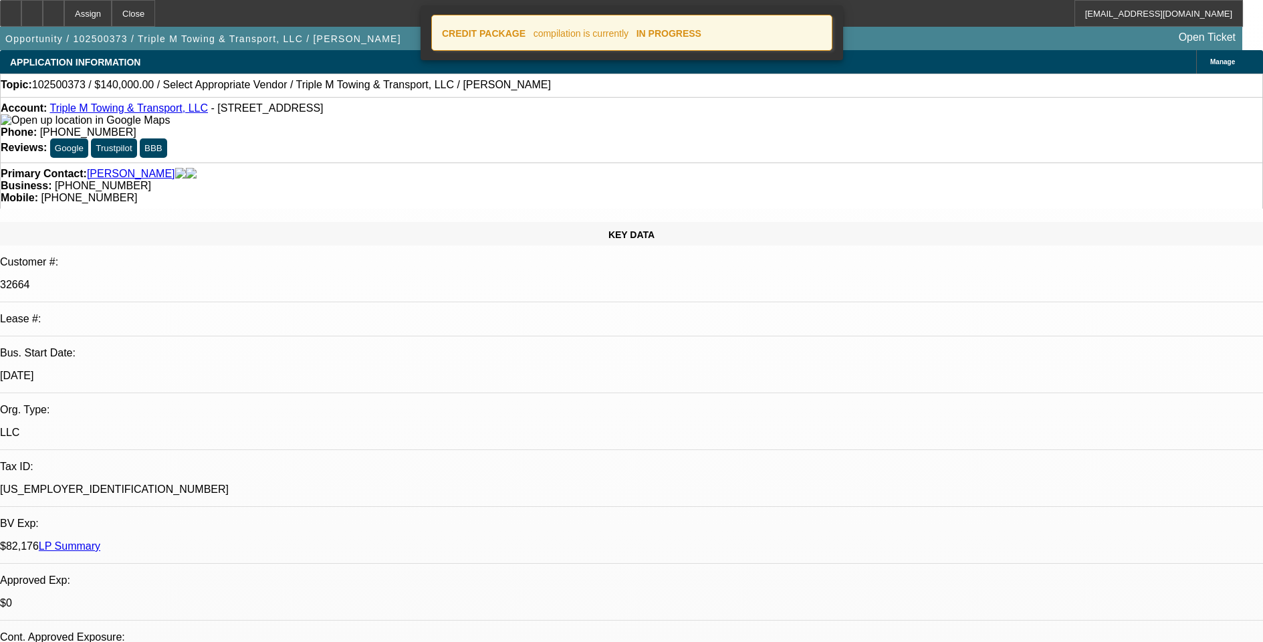
select select "0"
select select "2"
select select "0.1"
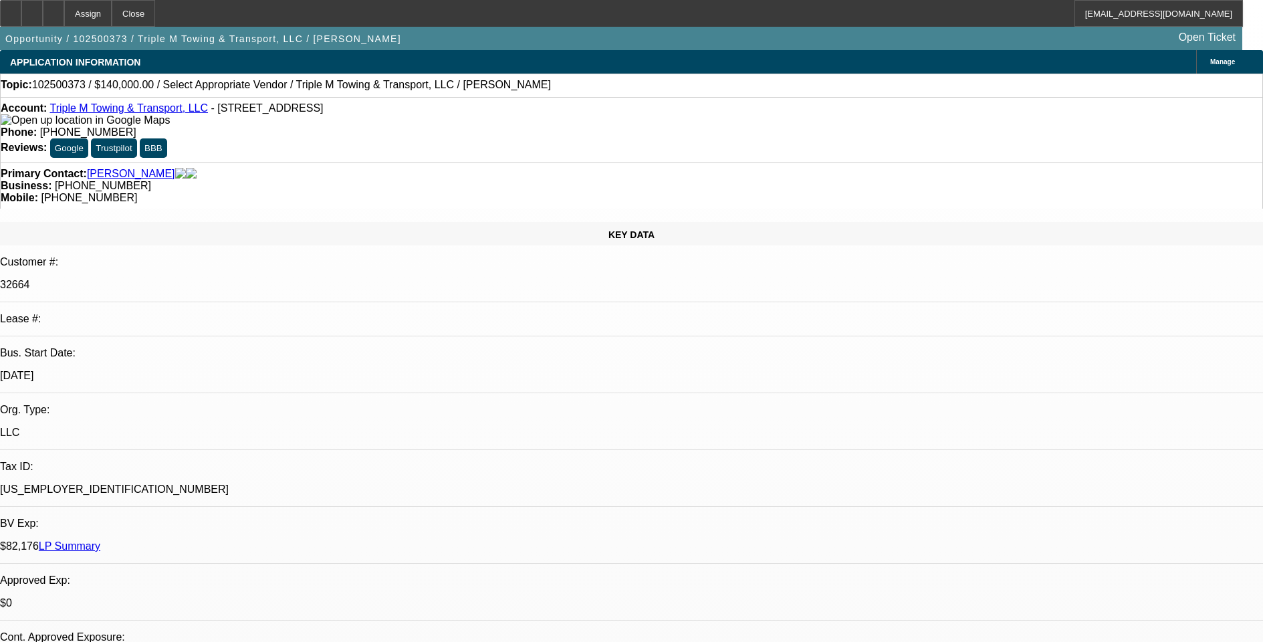
select select "1"
select select "2"
select select "4"
click at [64, 7] on div at bounding box center [53, 13] width 21 height 27
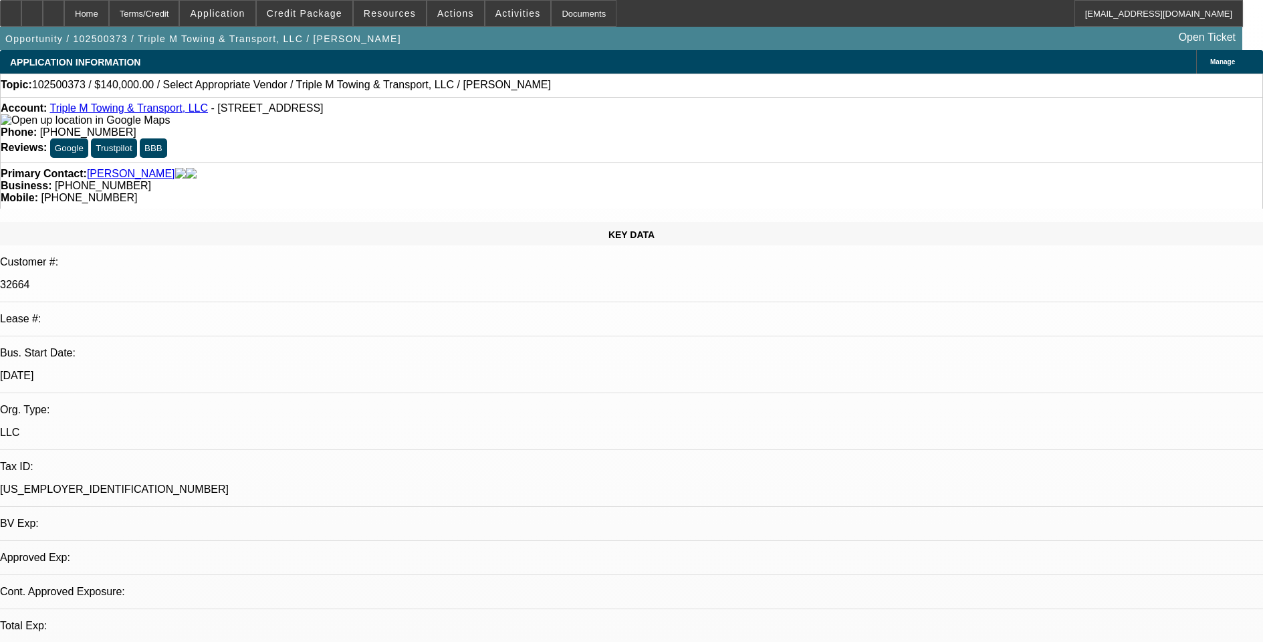
select select "0"
select select "2"
select select "0.1"
select select "1"
select select "2"
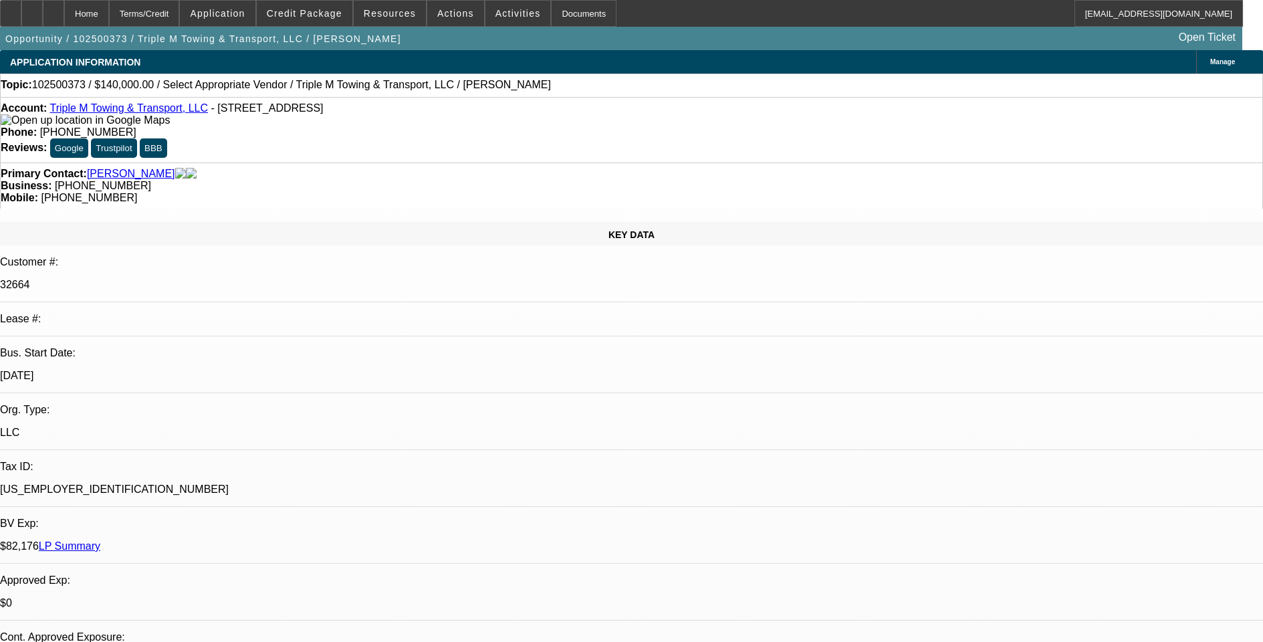
select select "4"
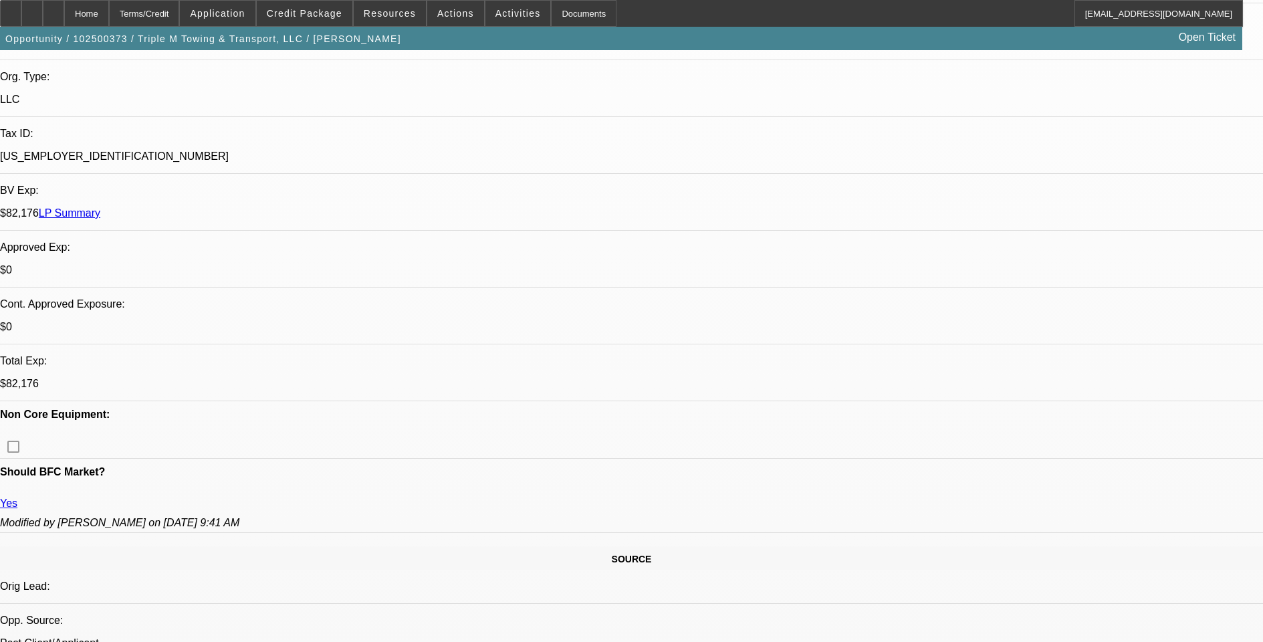
scroll to position [334, 0]
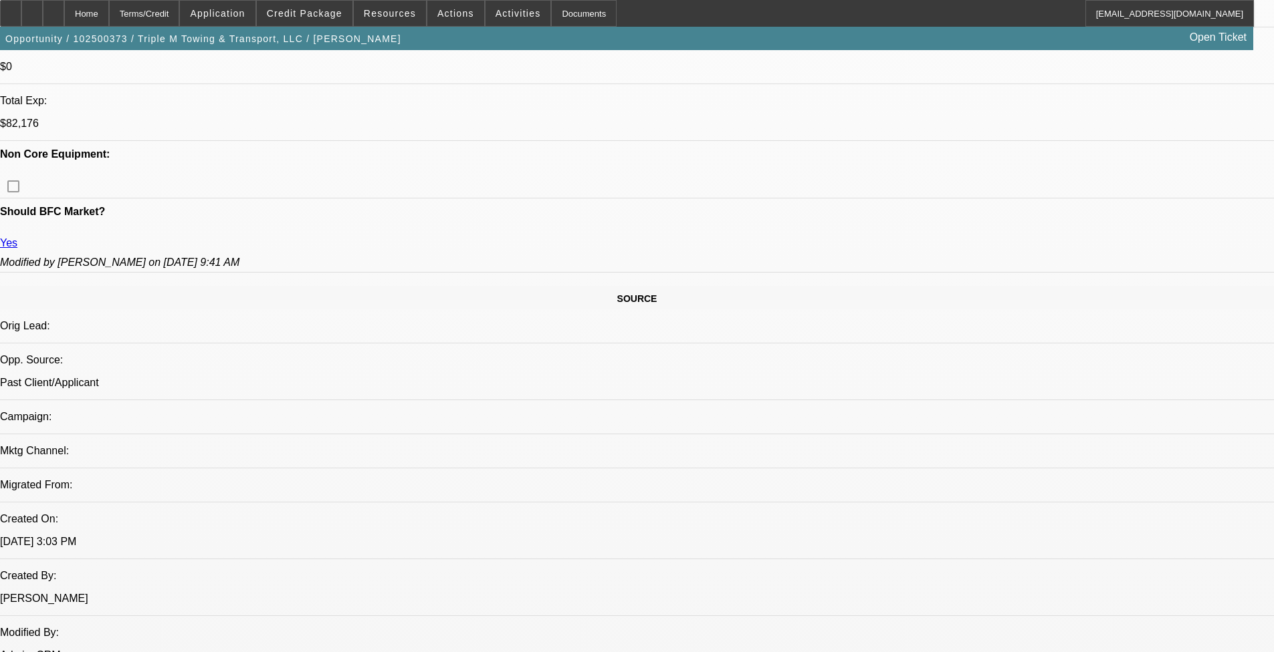
scroll to position [592, 0]
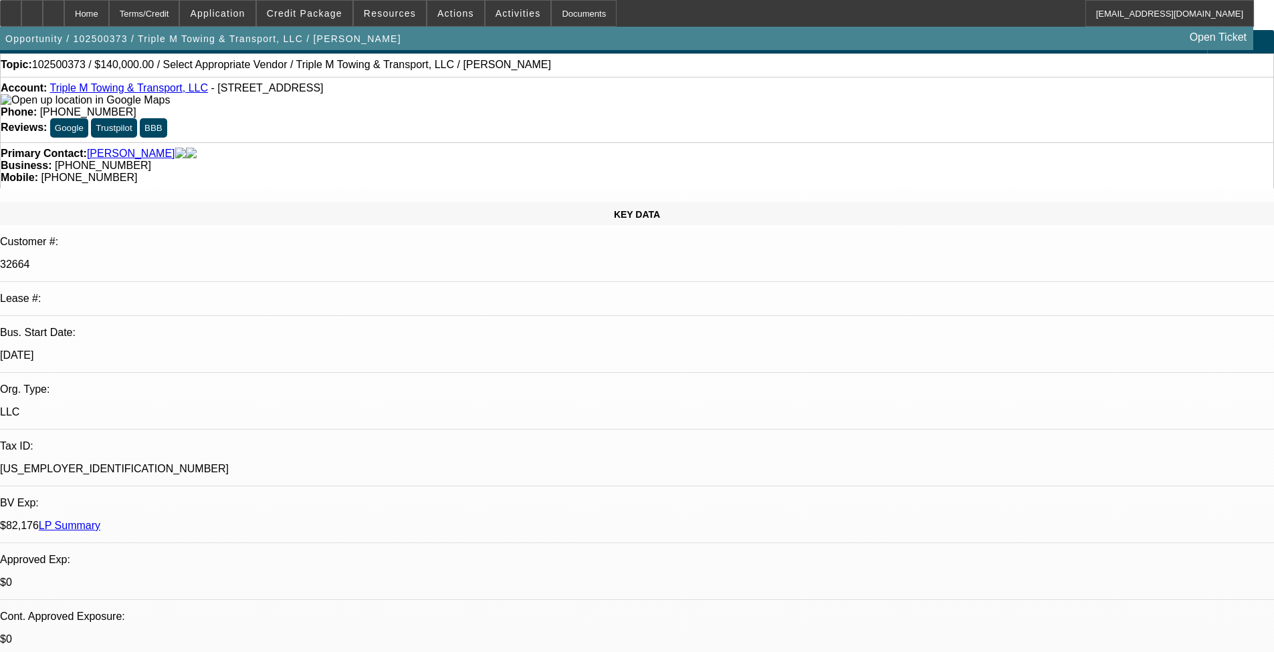
scroll to position [0, 0]
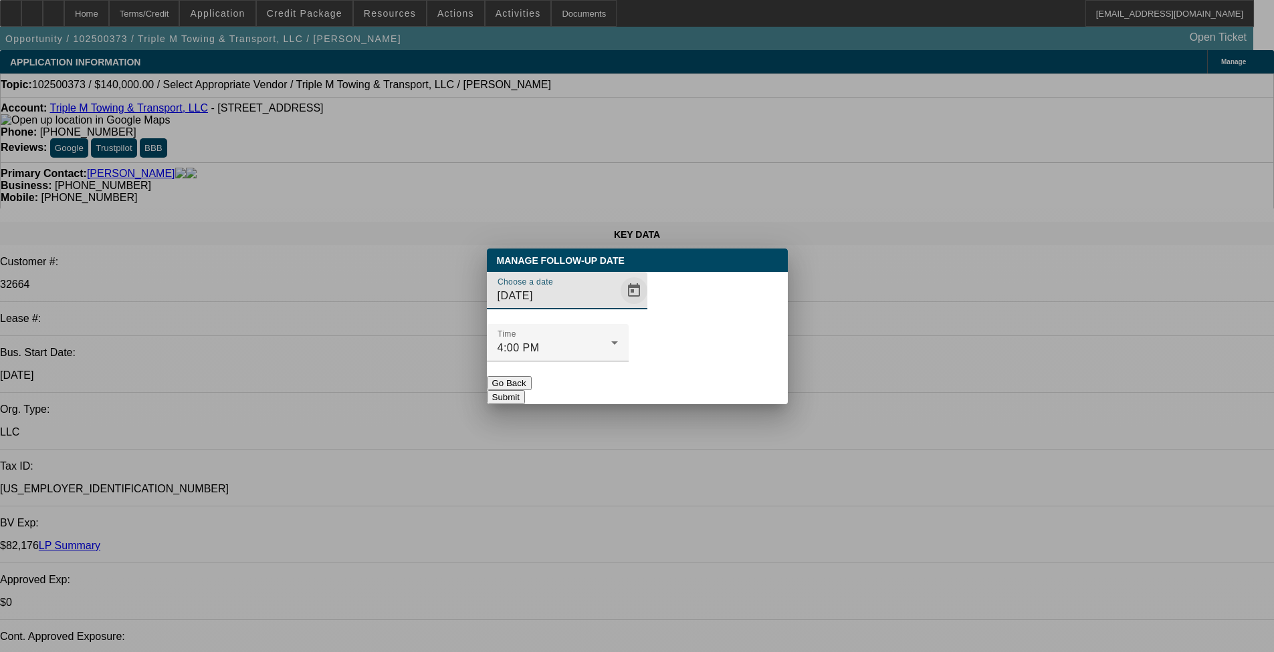
click at [618, 307] on span "Open calendar" at bounding box center [634, 291] width 32 height 32
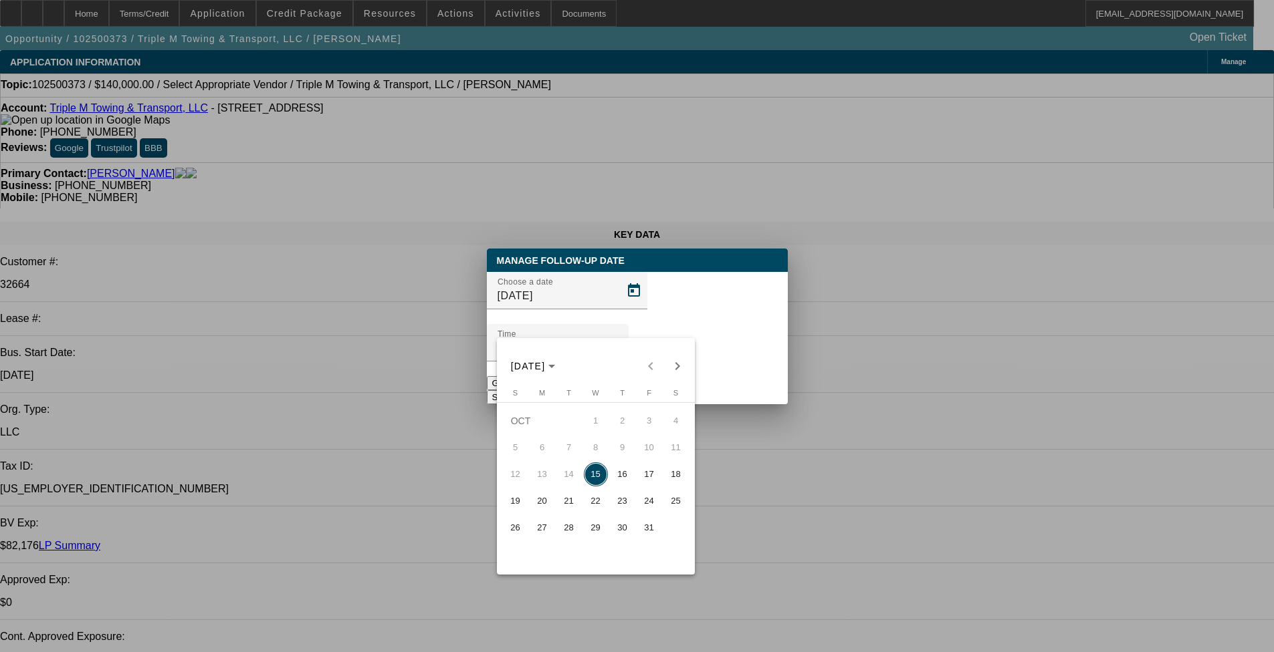
click at [594, 507] on span "22" at bounding box center [596, 501] width 24 height 24
type input "[DATE]"
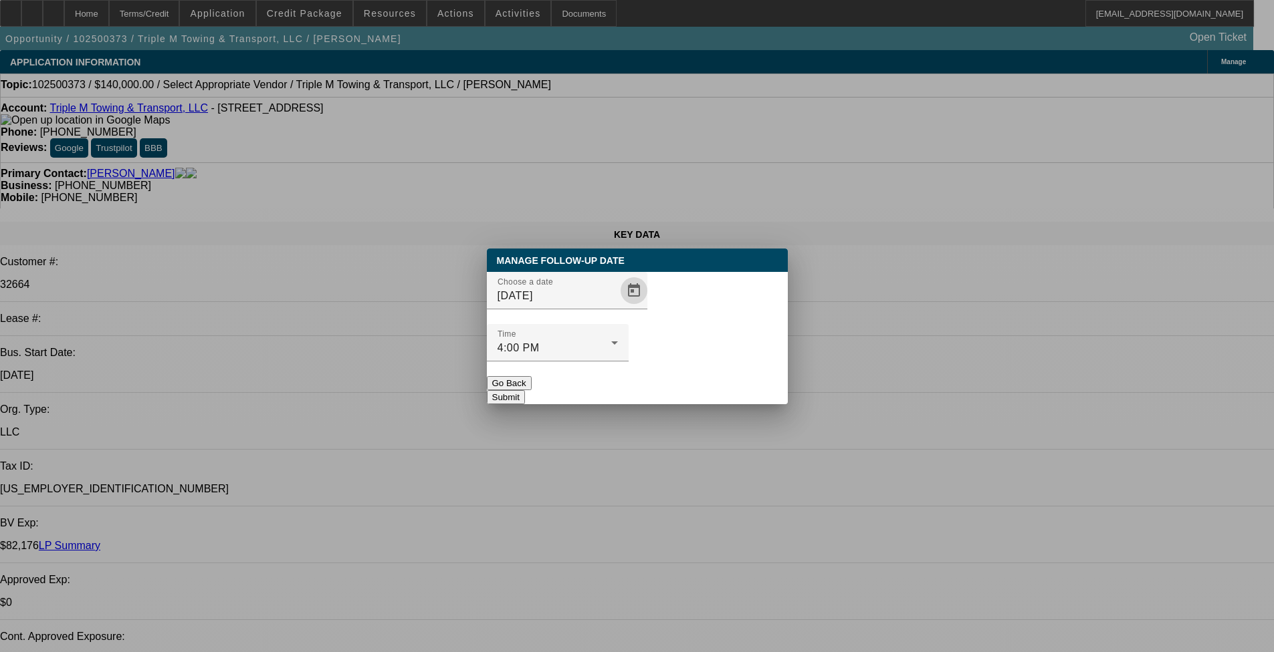
click at [525, 390] on button "Submit" at bounding box center [506, 397] width 38 height 14
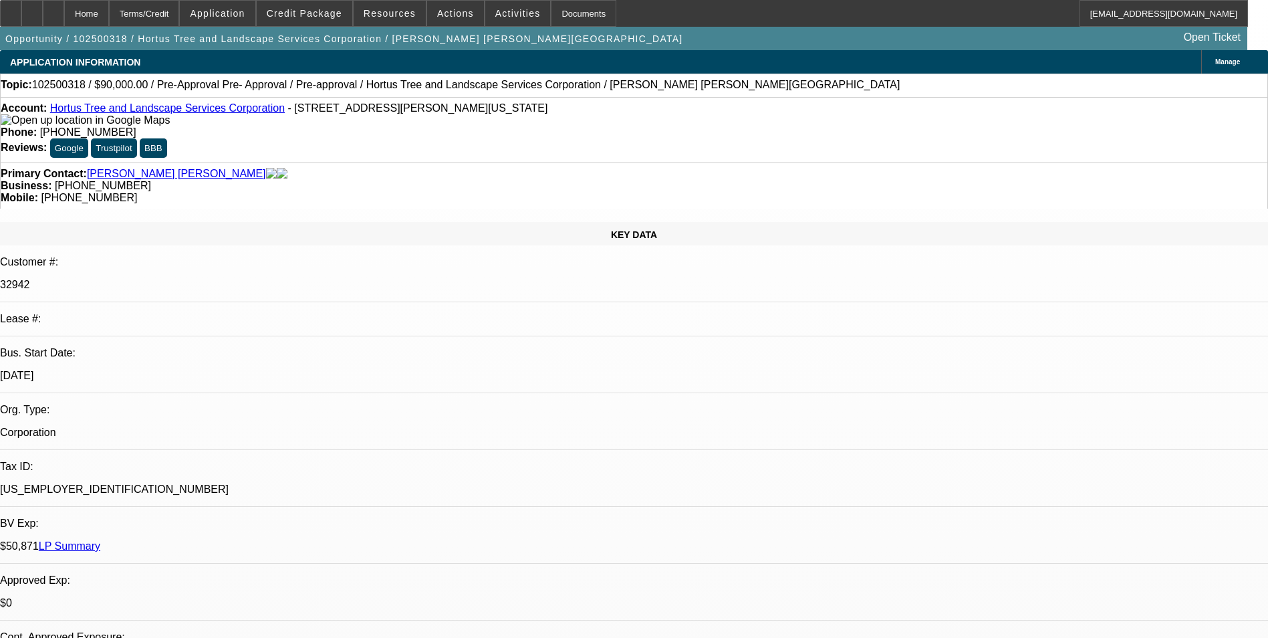
select select "0.1"
select select "2"
select select "0"
select select "0.1"
select select "2"
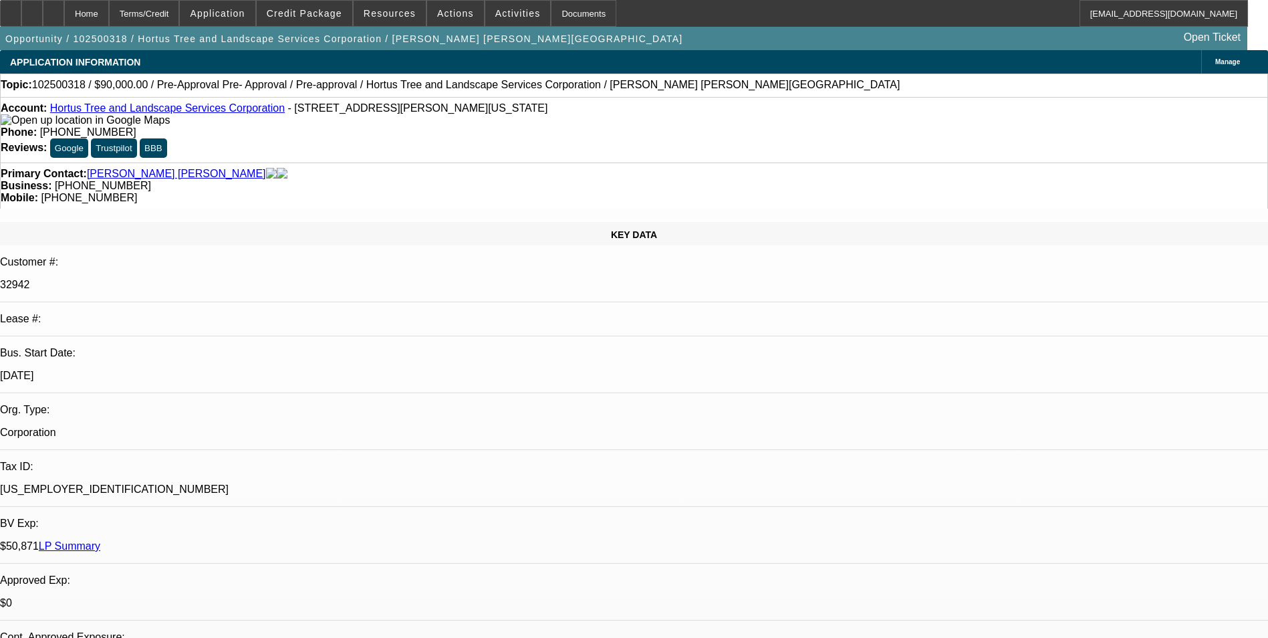
select select "0"
select select "0.1"
select select "2"
select select "0"
select select "1"
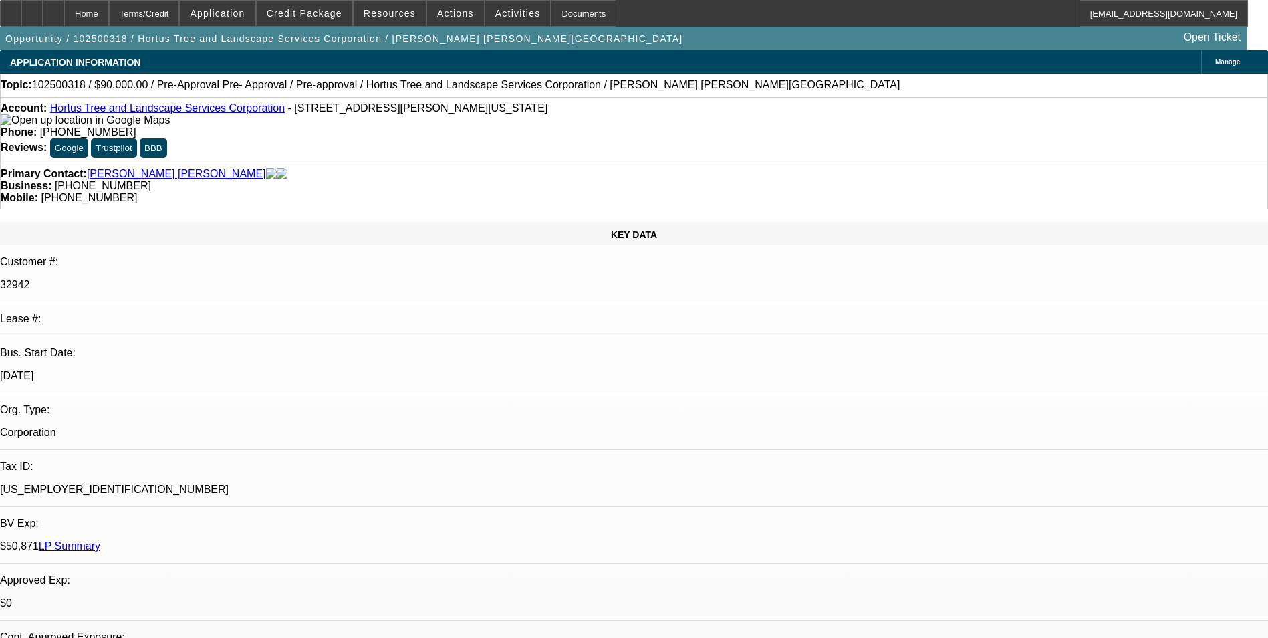
select select "2"
select select "6"
select select "1"
select select "2"
select select "6"
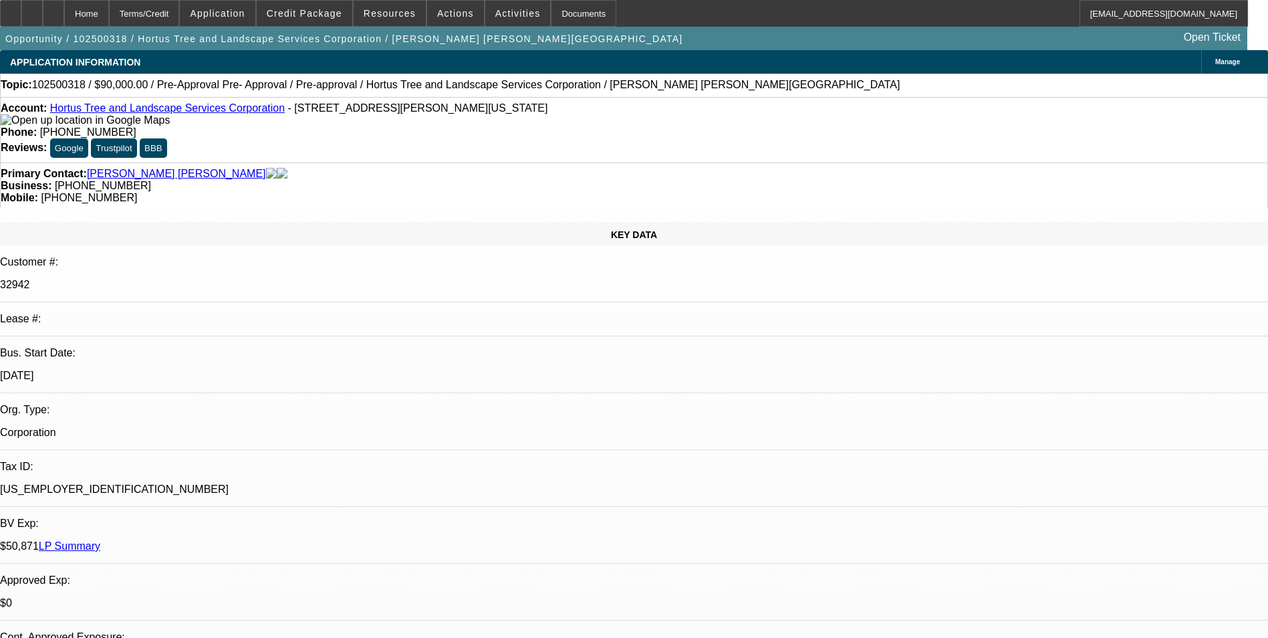
select select "1"
select select "2"
select select "6"
